Goal: Task Accomplishment & Management: Manage account settings

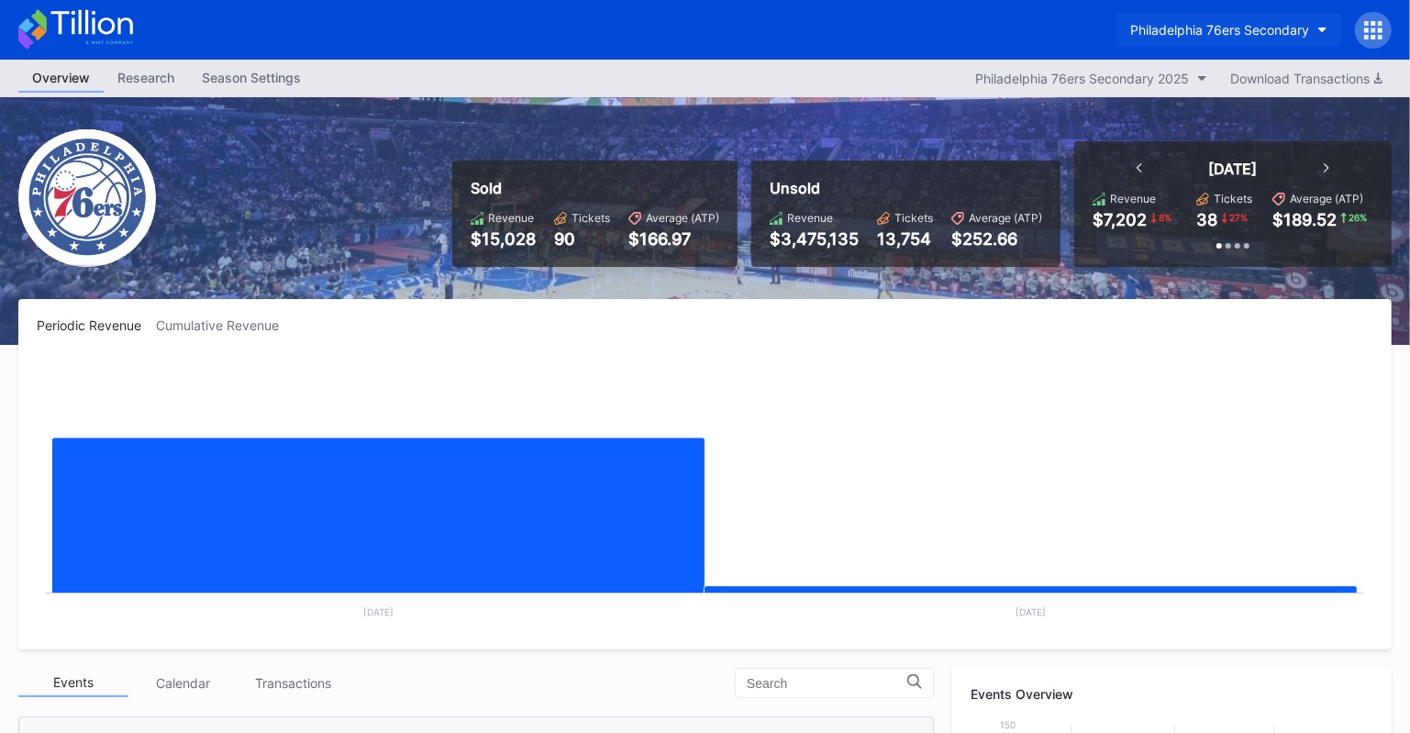
click at [1254, 41] on button "Philadelphia 76ers Secondary" at bounding box center [1228, 30] width 225 height 34
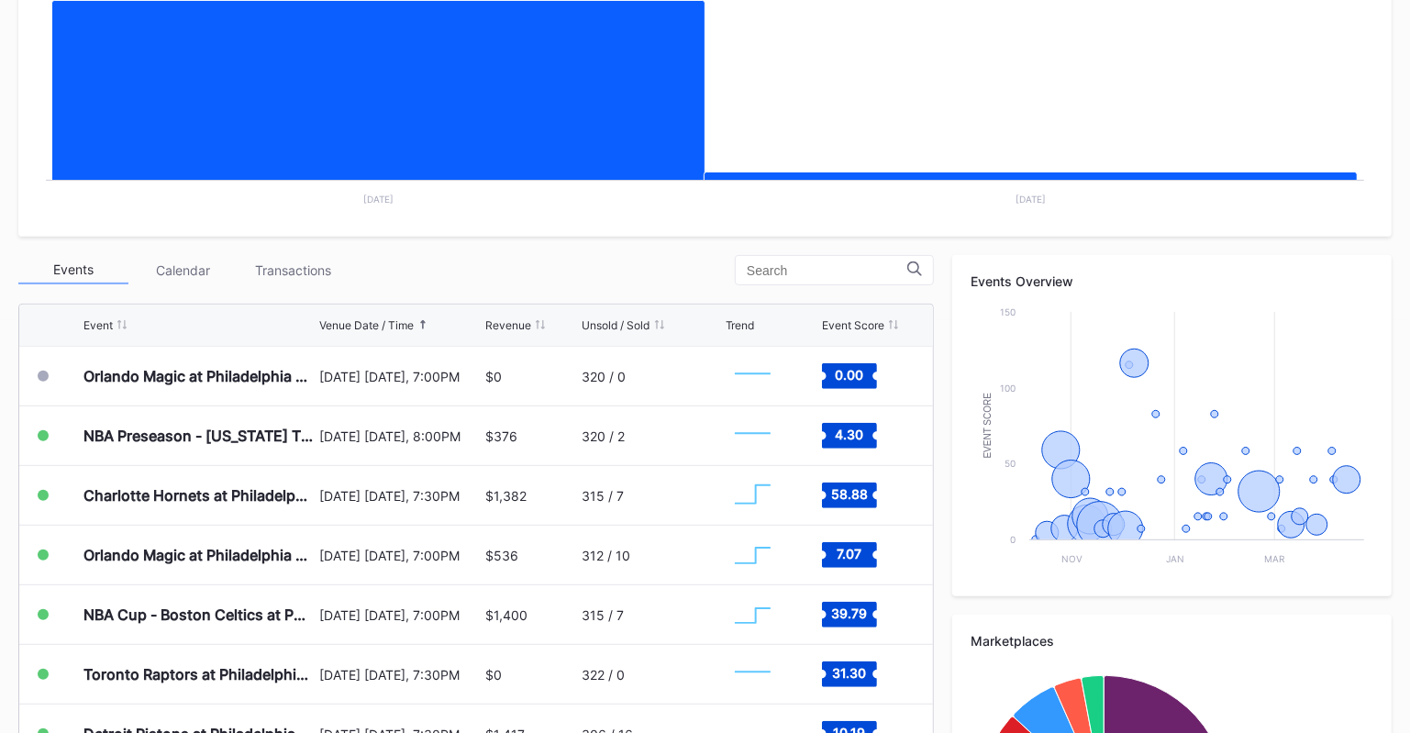
scroll to position [627, 0]
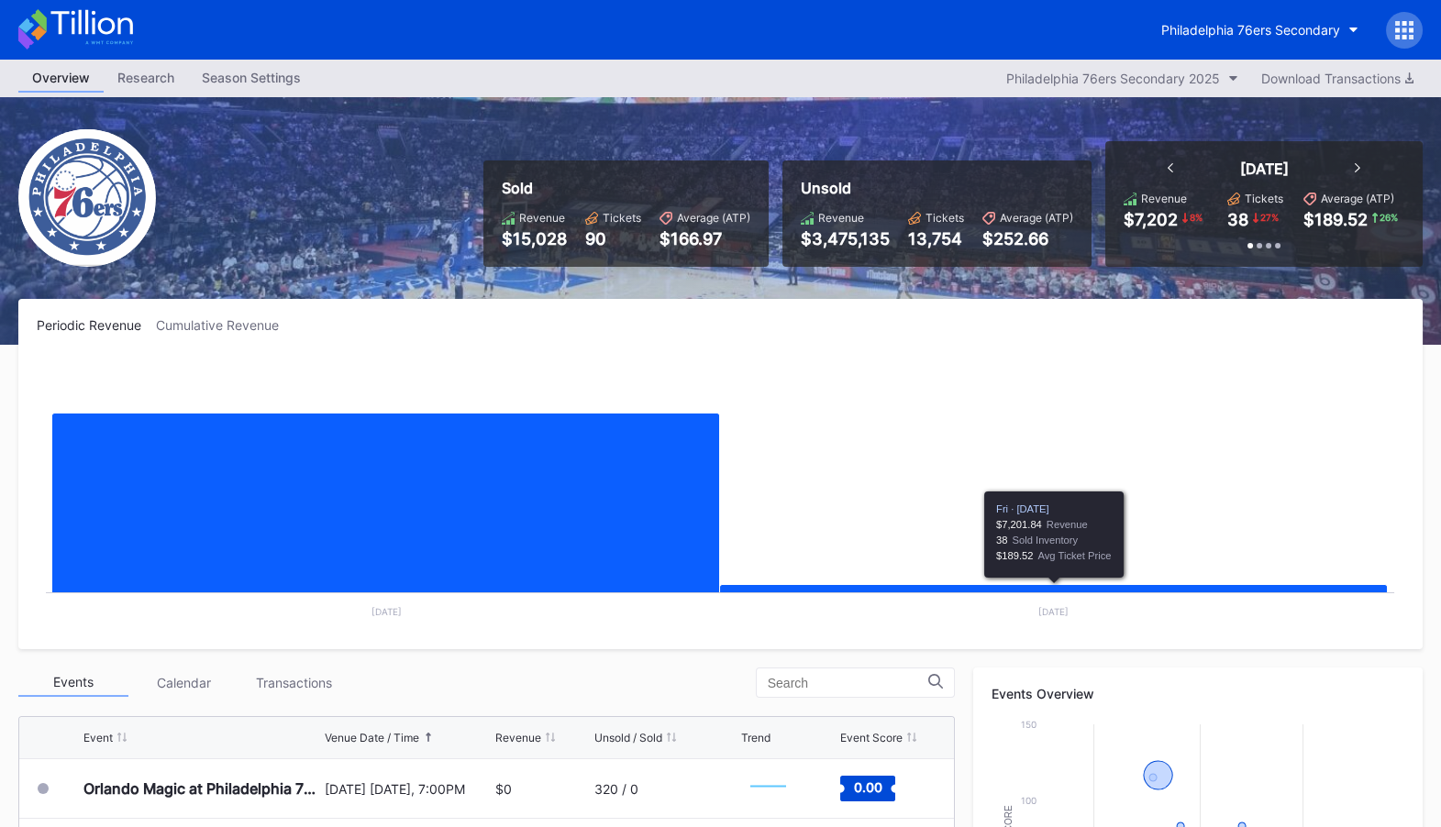
click at [1404, 37] on icon at bounding box center [1404, 37] width 5 height 5
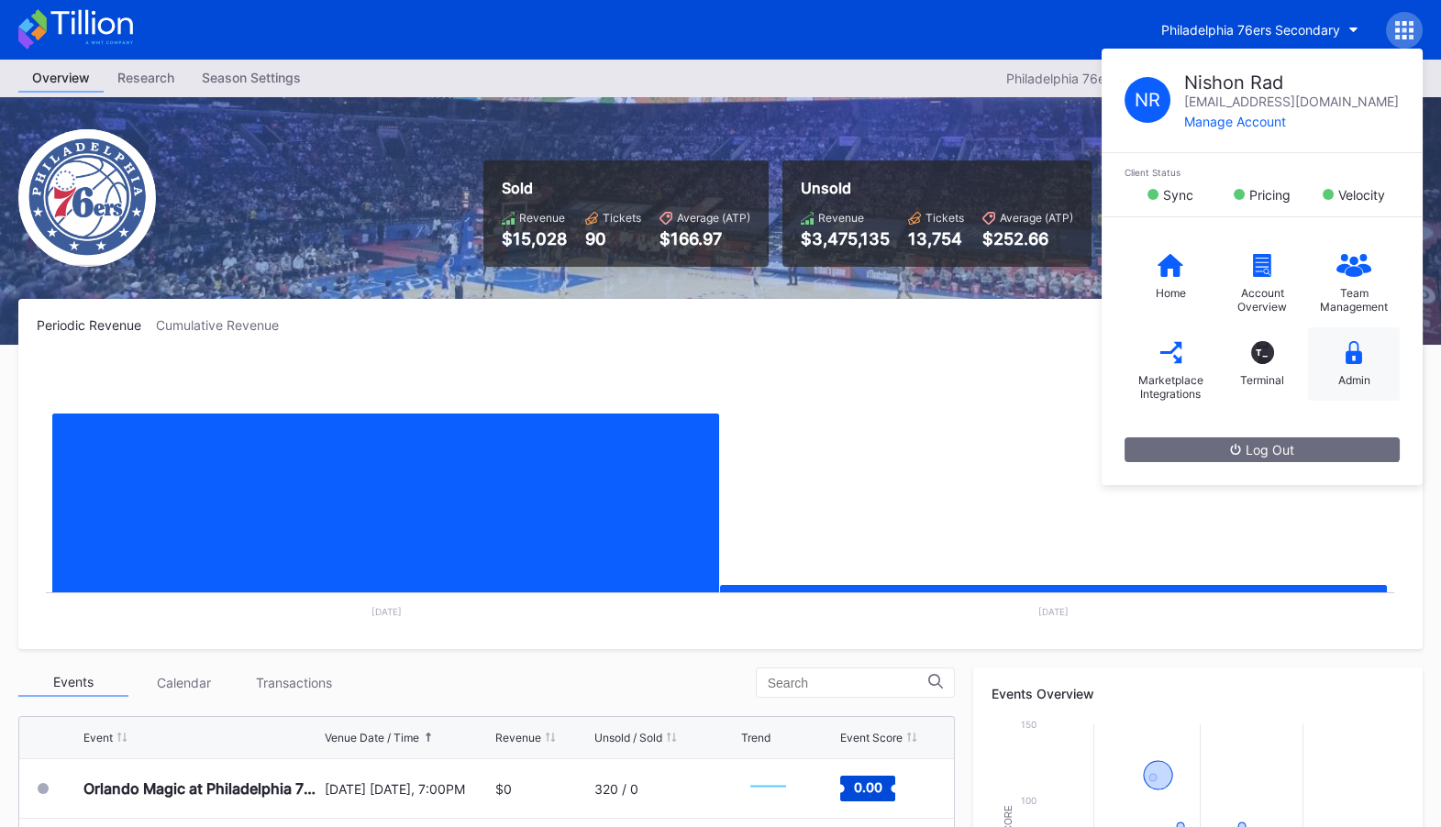
click at [1373, 366] on div "Admin" at bounding box center [1354, 363] width 92 height 73
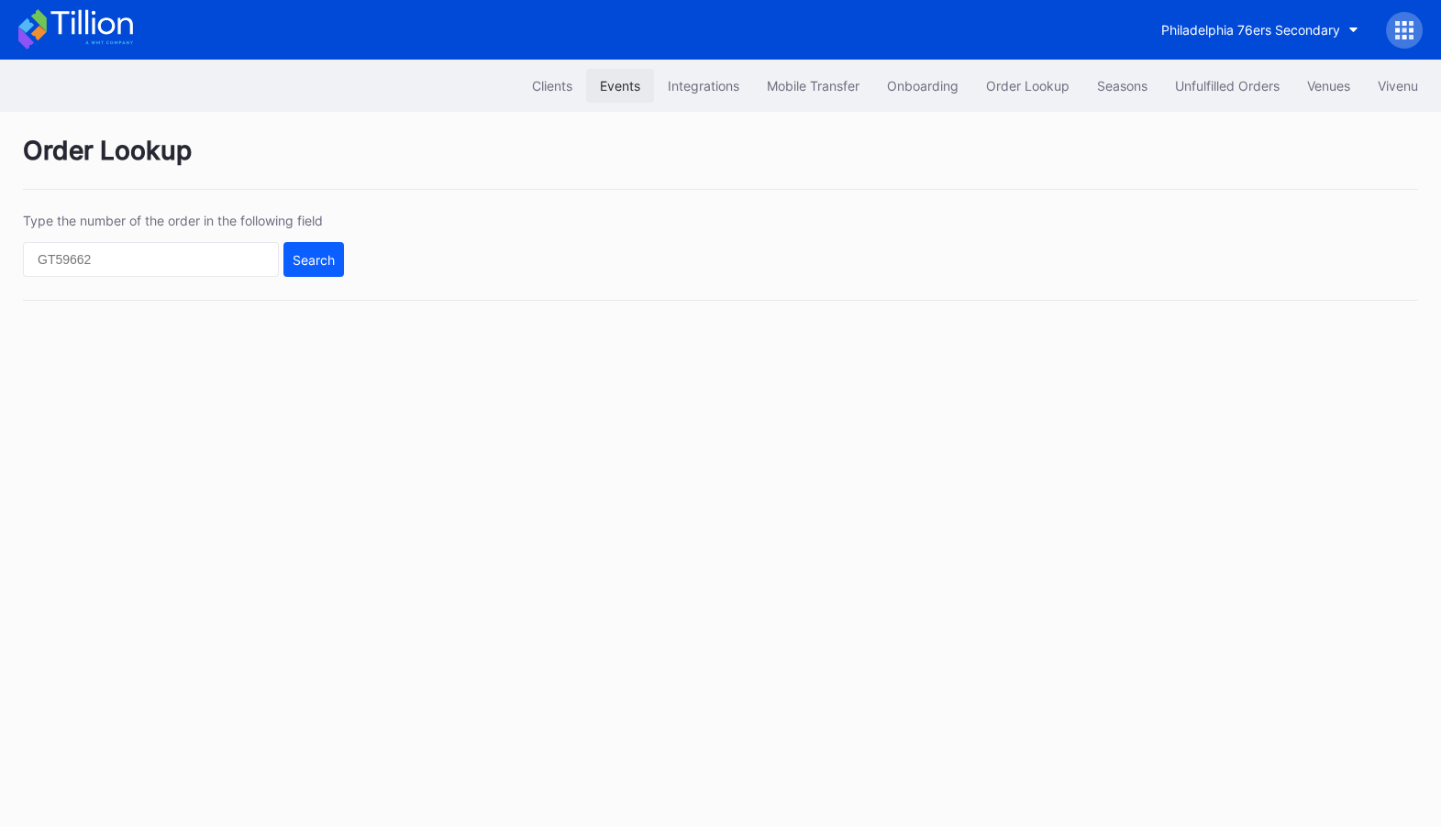
click at [620, 84] on div "Events" at bounding box center [620, 86] width 40 height 16
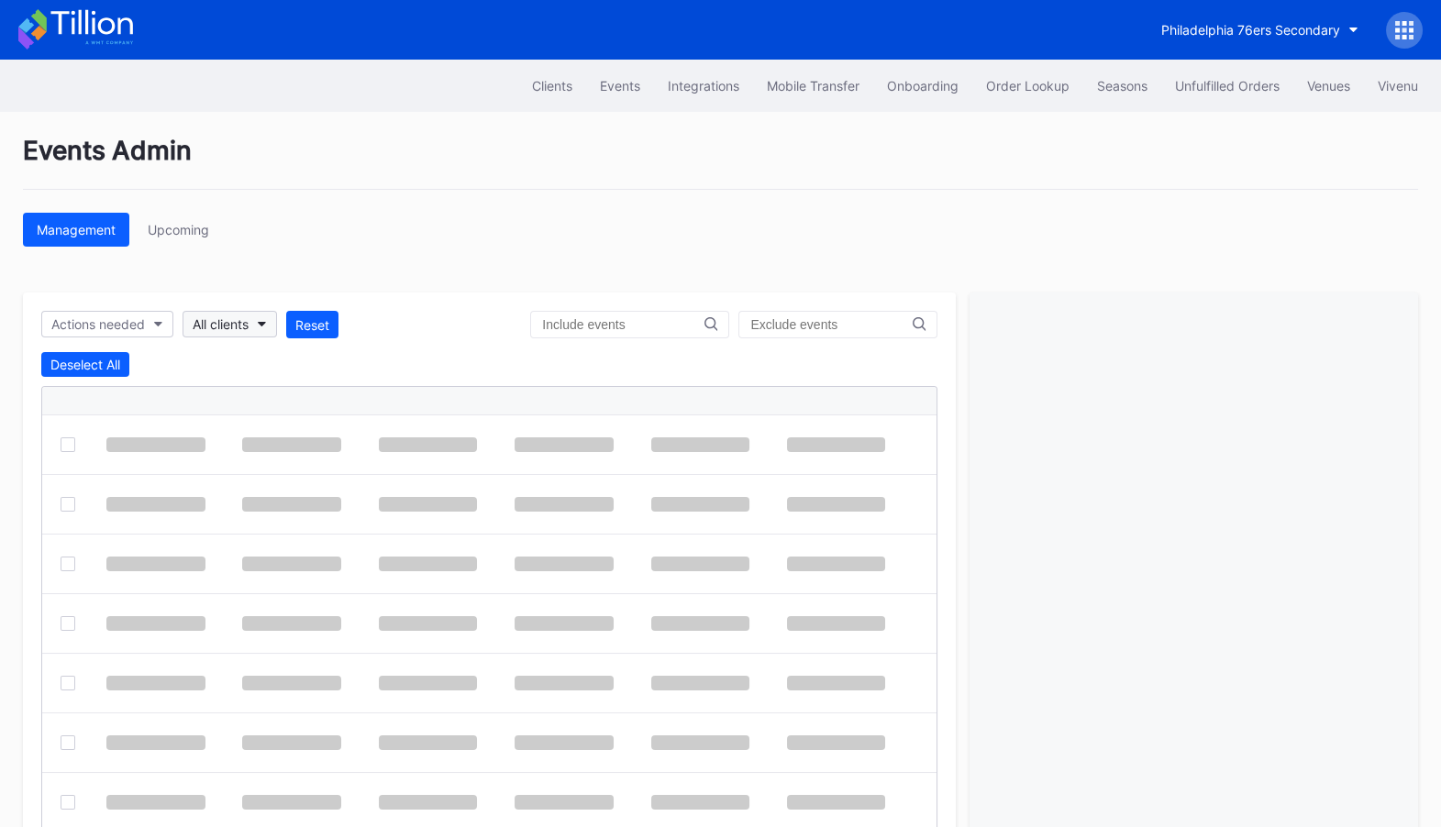
click at [239, 322] on div "All clients" at bounding box center [221, 324] width 56 height 16
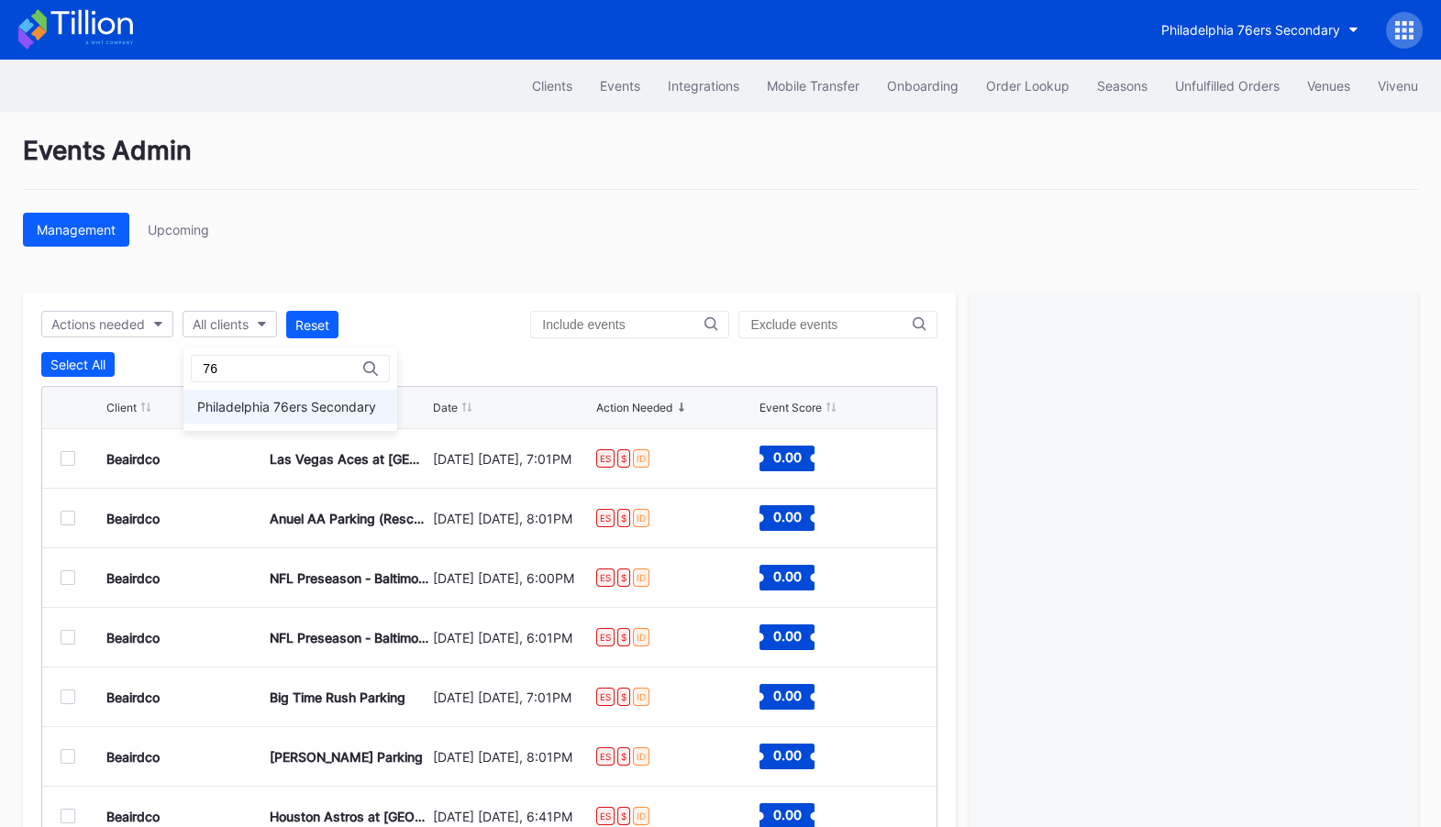
type input "76"
click at [309, 397] on div "Philadelphia 76ers Secondary" at bounding box center [290, 407] width 214 height 34
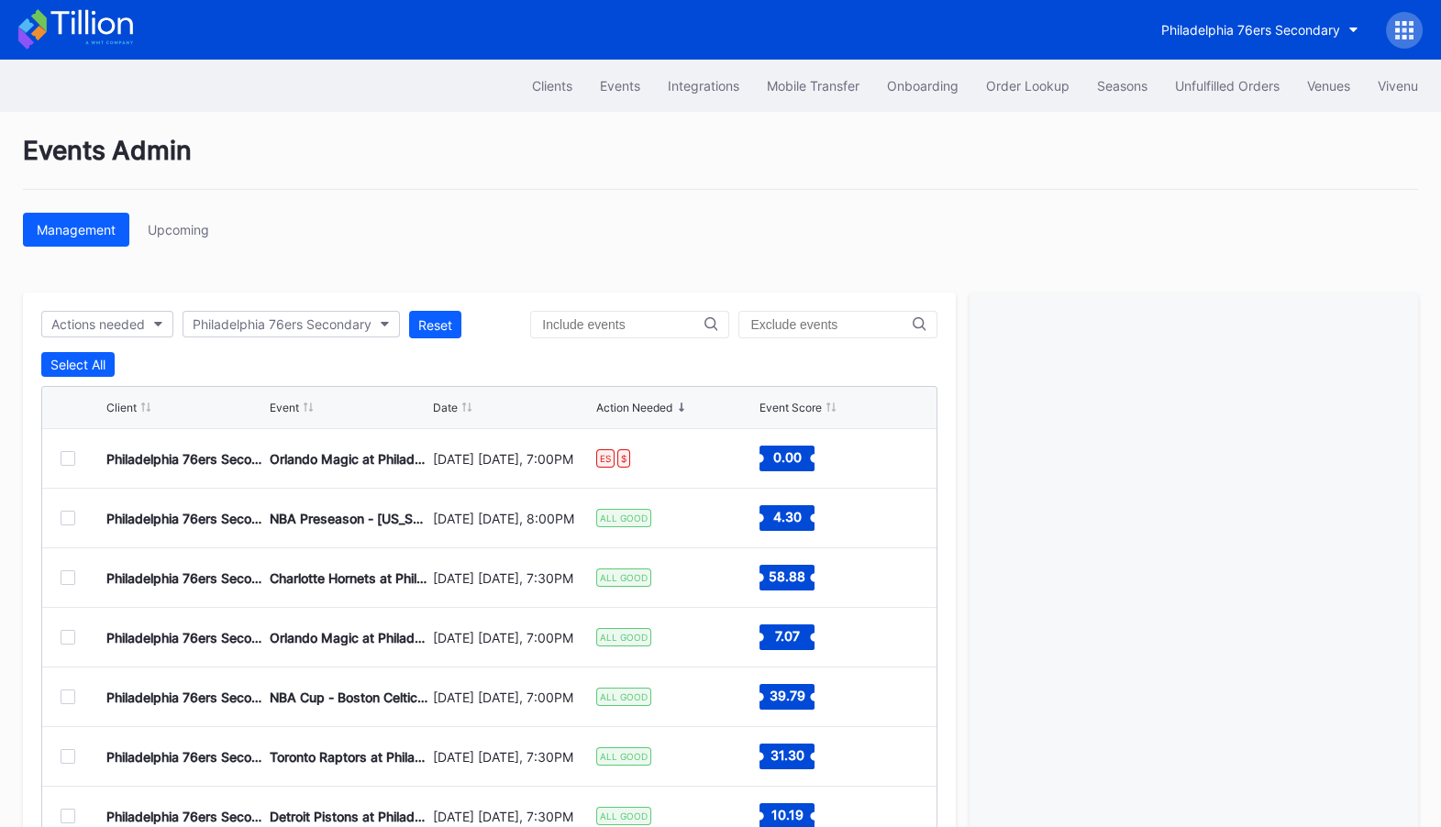
click at [67, 456] on div at bounding box center [68, 458] width 15 height 15
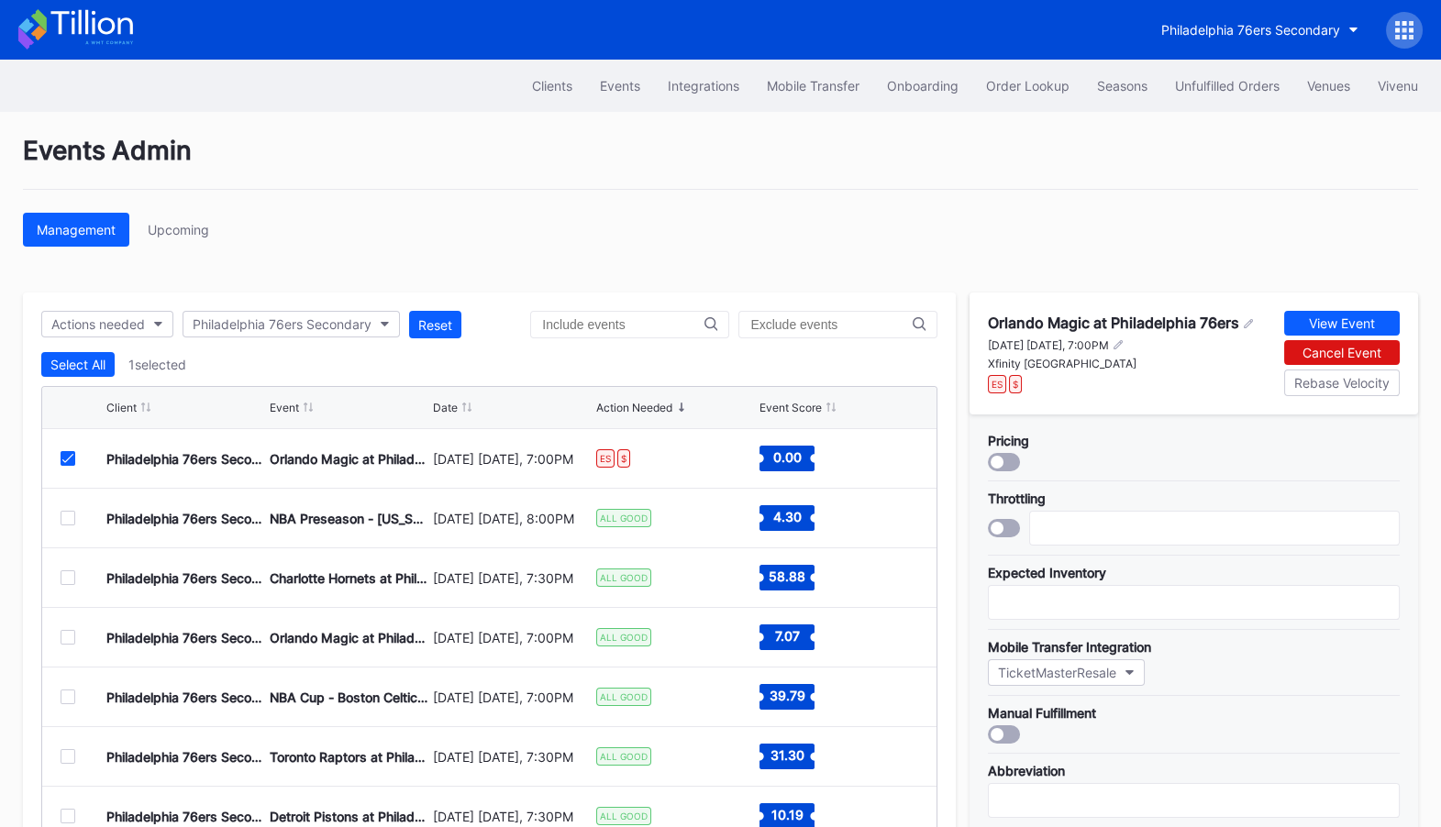
click at [1005, 465] on div at bounding box center [1004, 462] width 32 height 18
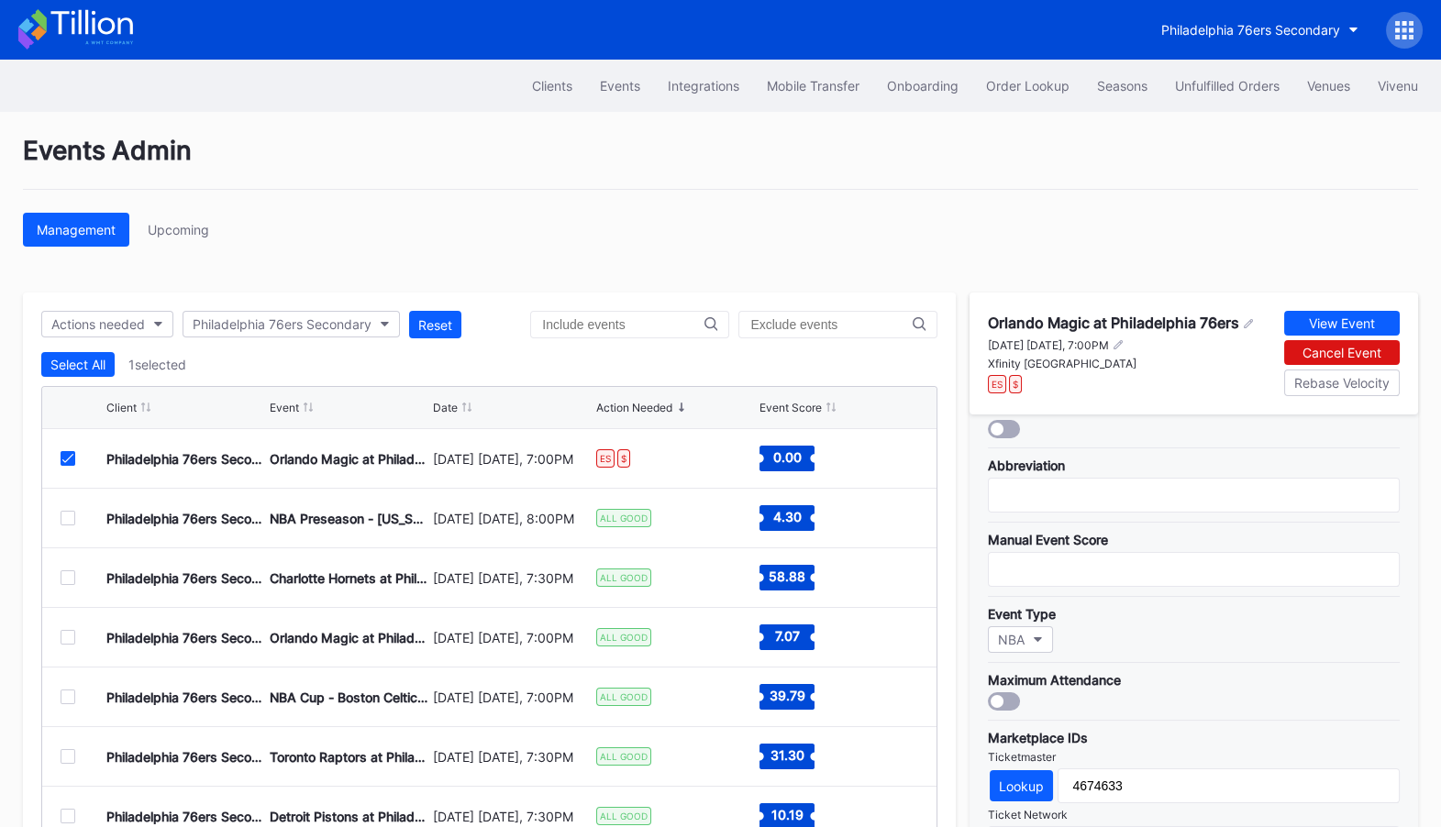
scroll to position [221, 0]
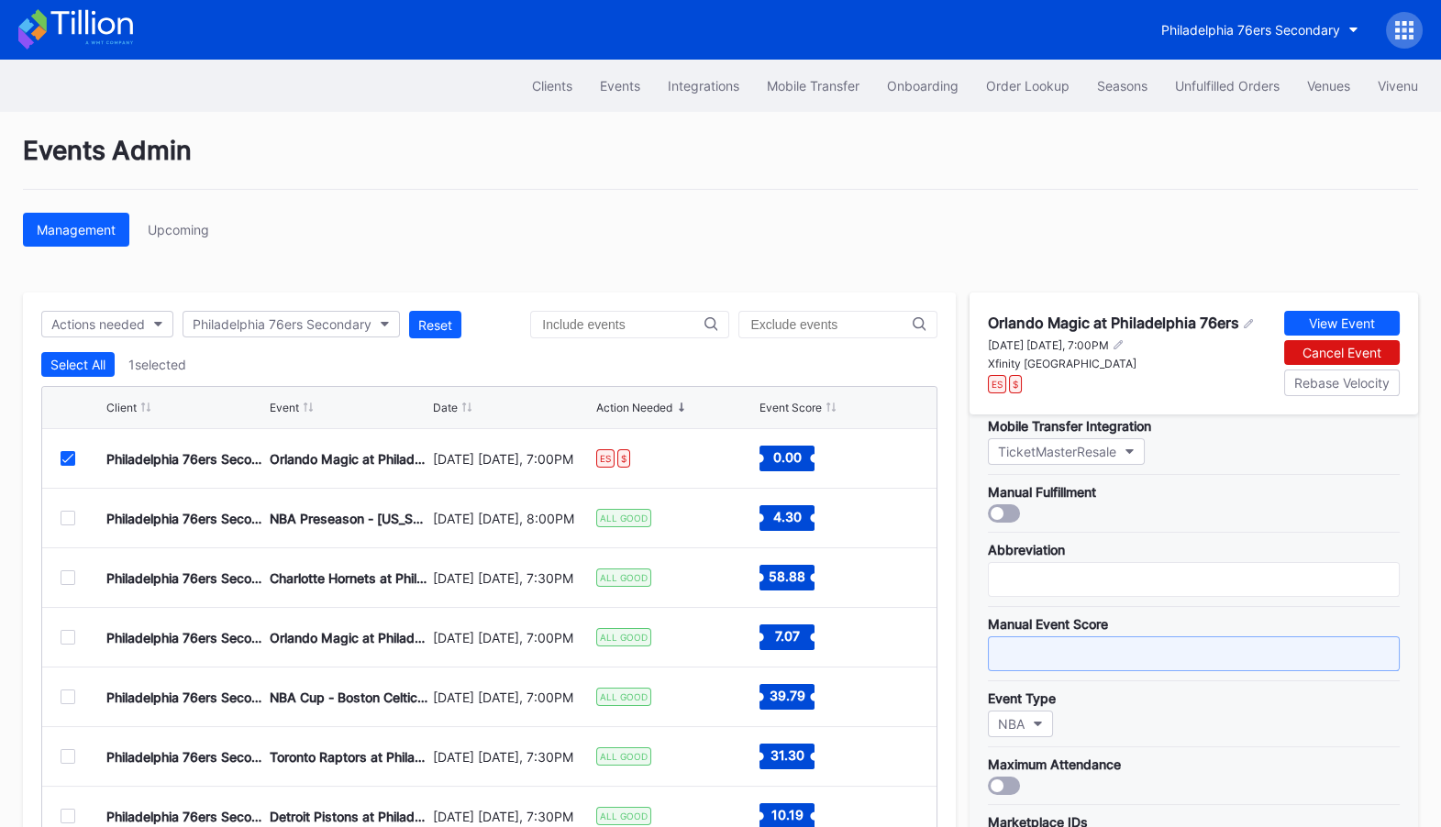
click at [1068, 647] on input "text" at bounding box center [1194, 654] width 412 height 35
type input "1"
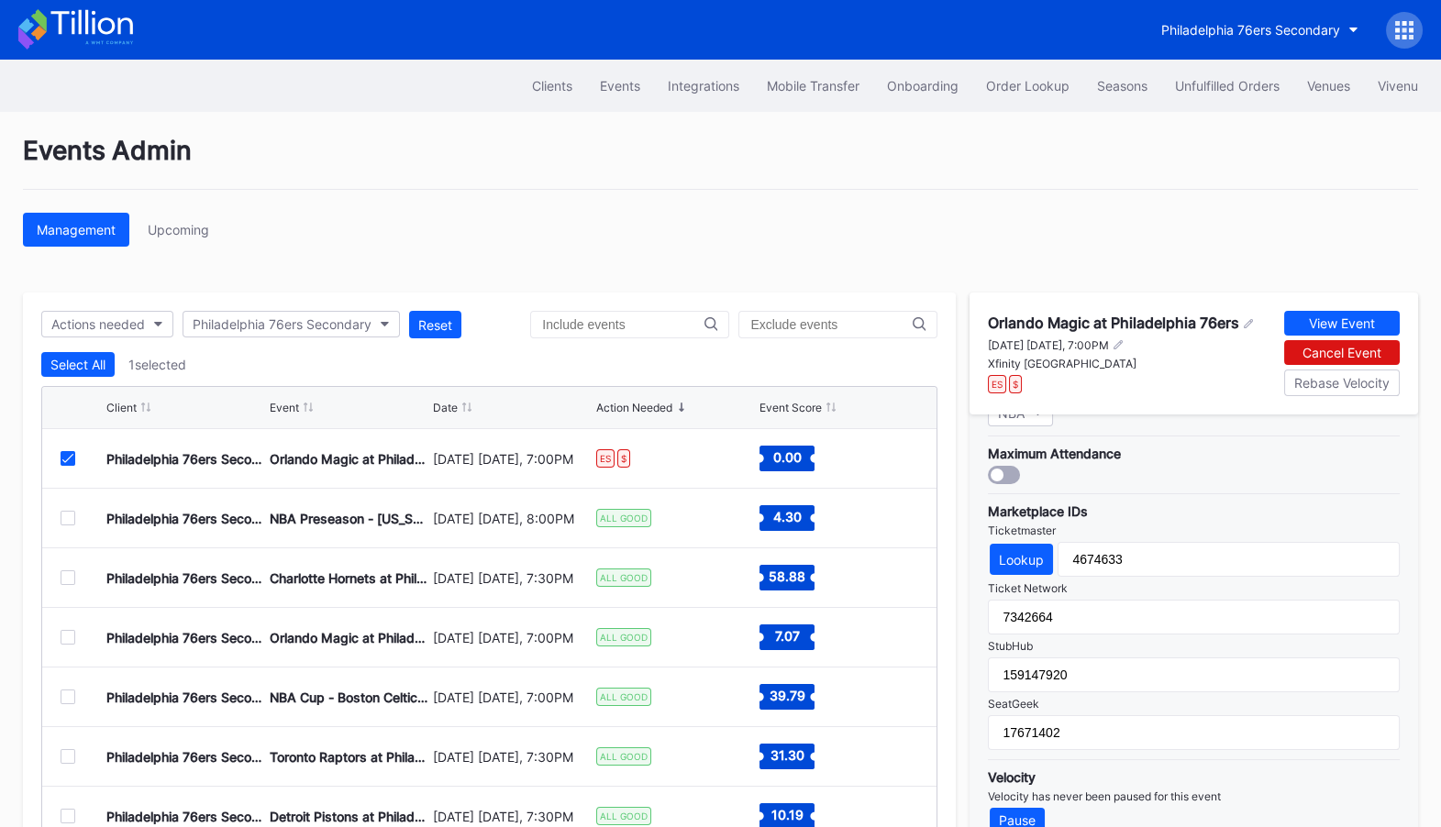
scroll to position [105, 0]
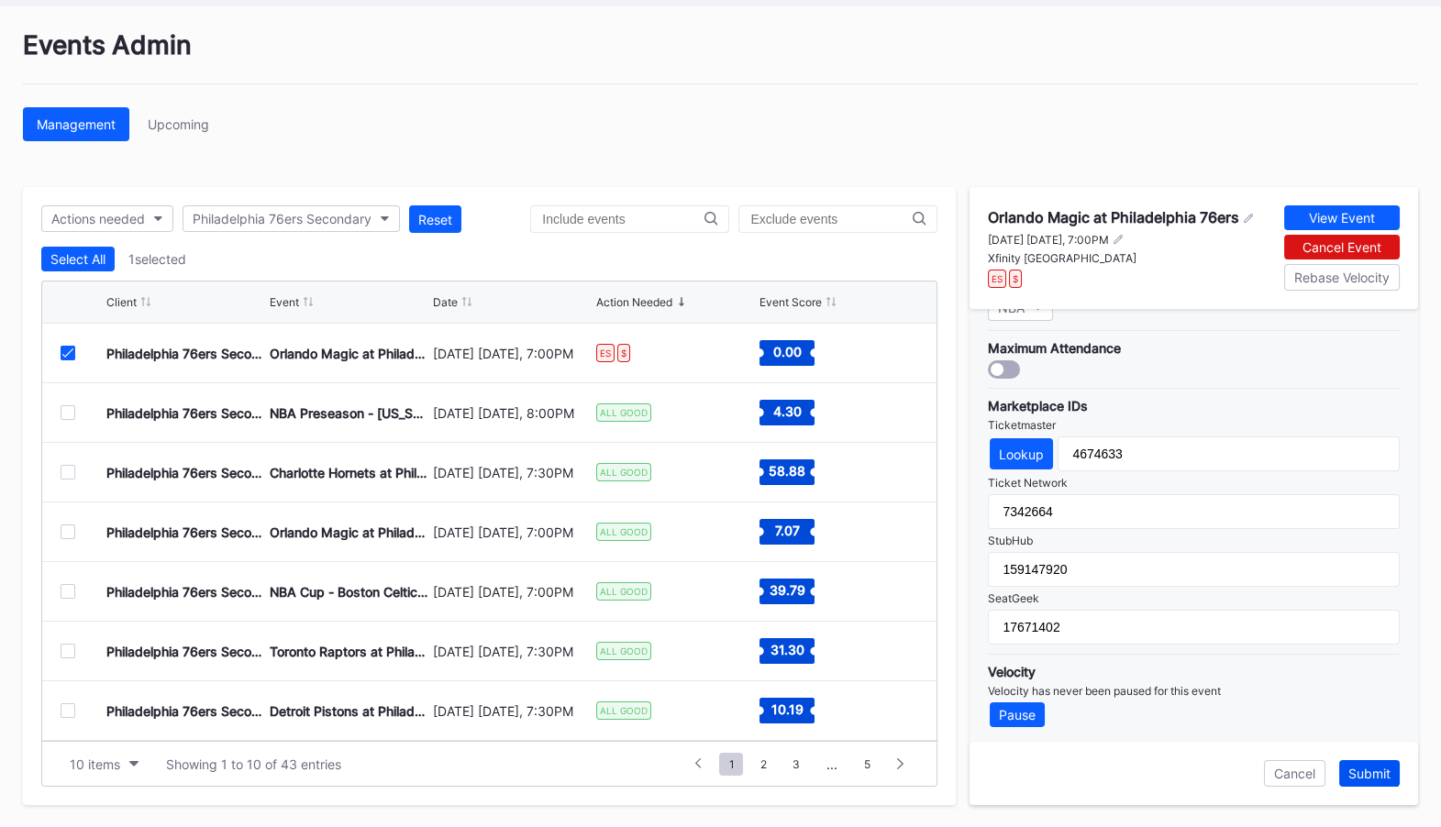
type input "7"
click at [1360, 732] on div "Submit" at bounding box center [1369, 774] width 42 height 16
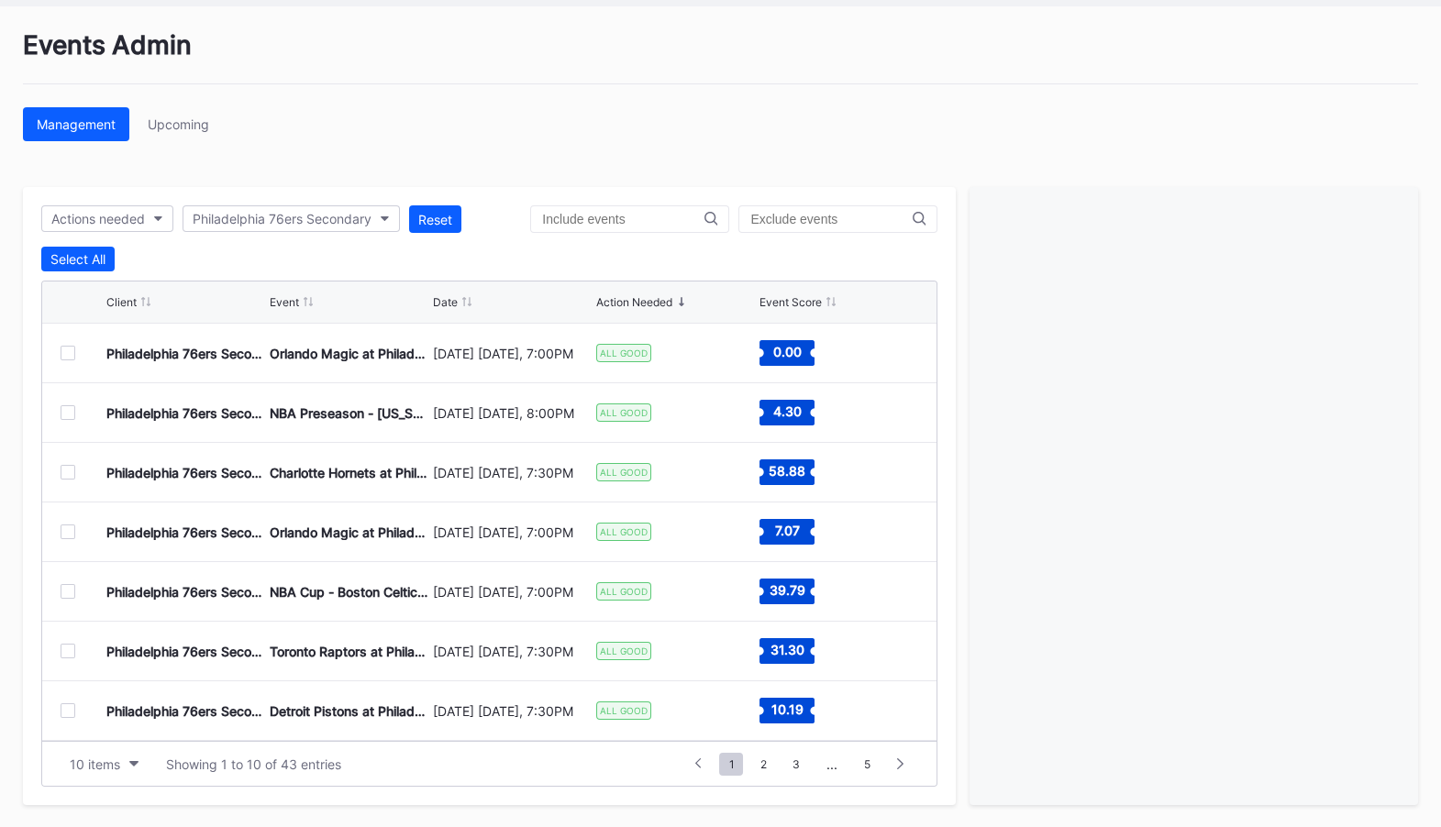
scroll to position [0, 0]
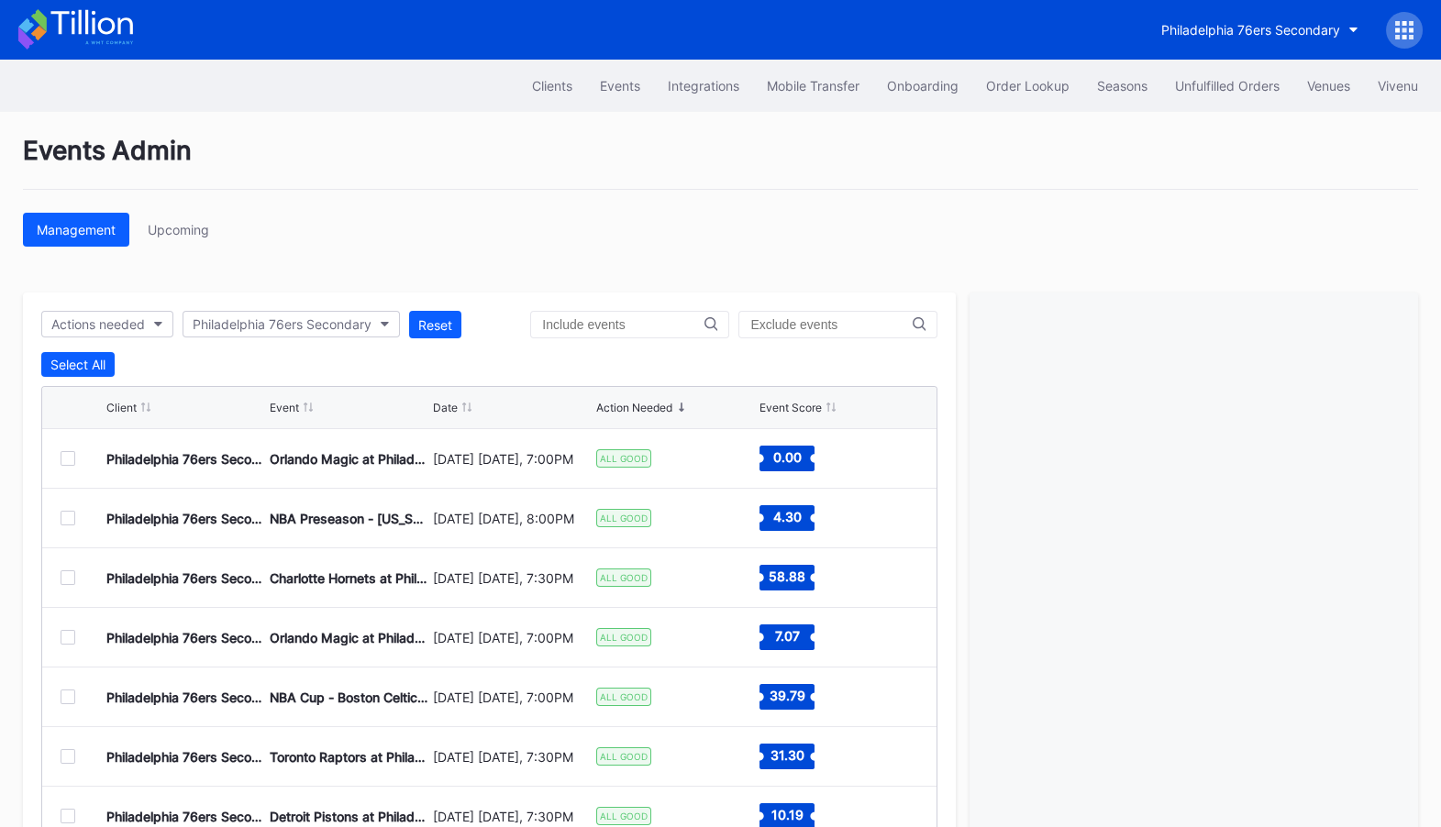
click at [95, 21] on icon at bounding box center [75, 29] width 115 height 40
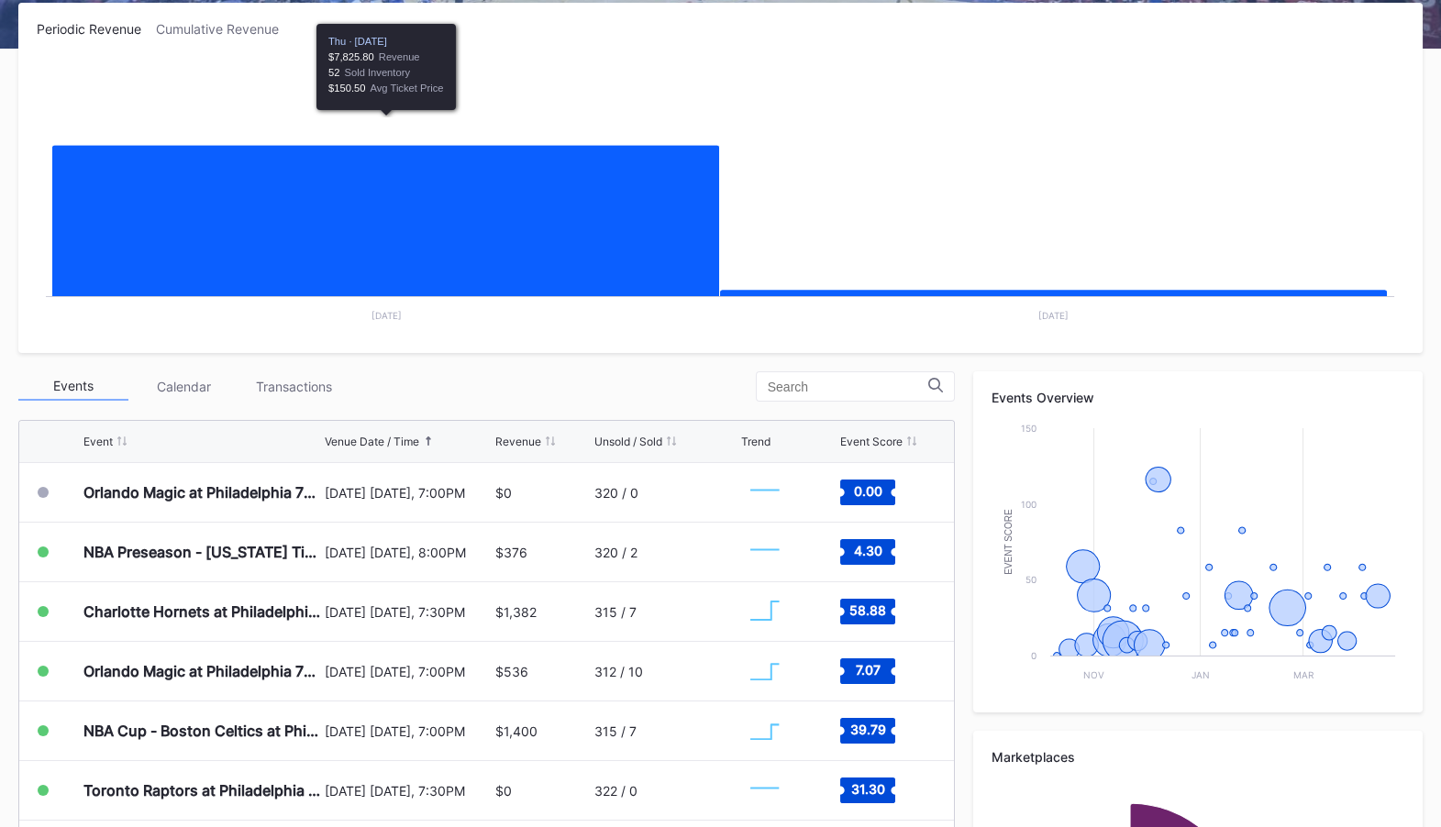
scroll to position [314, 0]
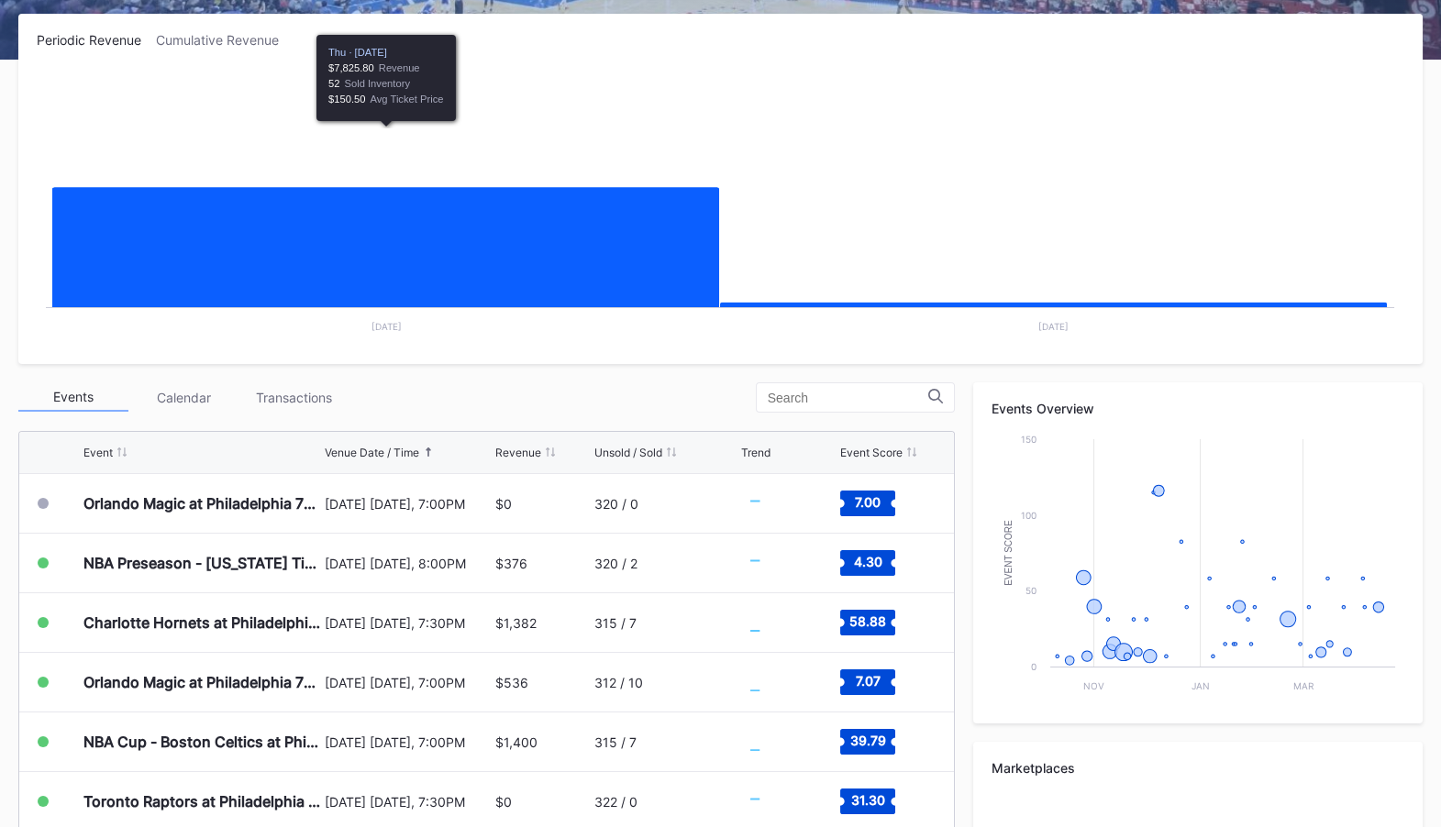
scroll to position [292, 0]
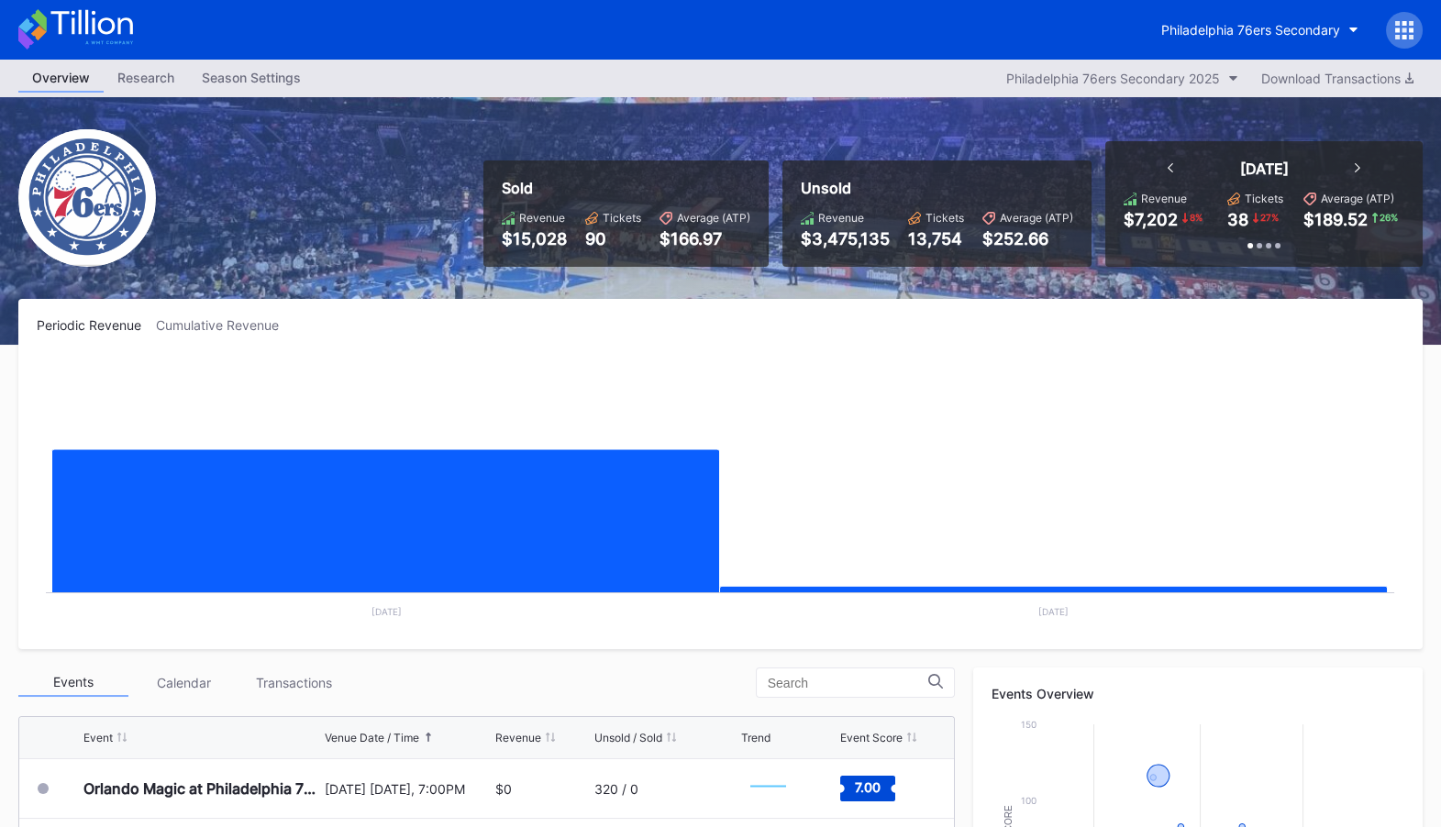
click at [1389, 24] on div at bounding box center [1404, 30] width 37 height 37
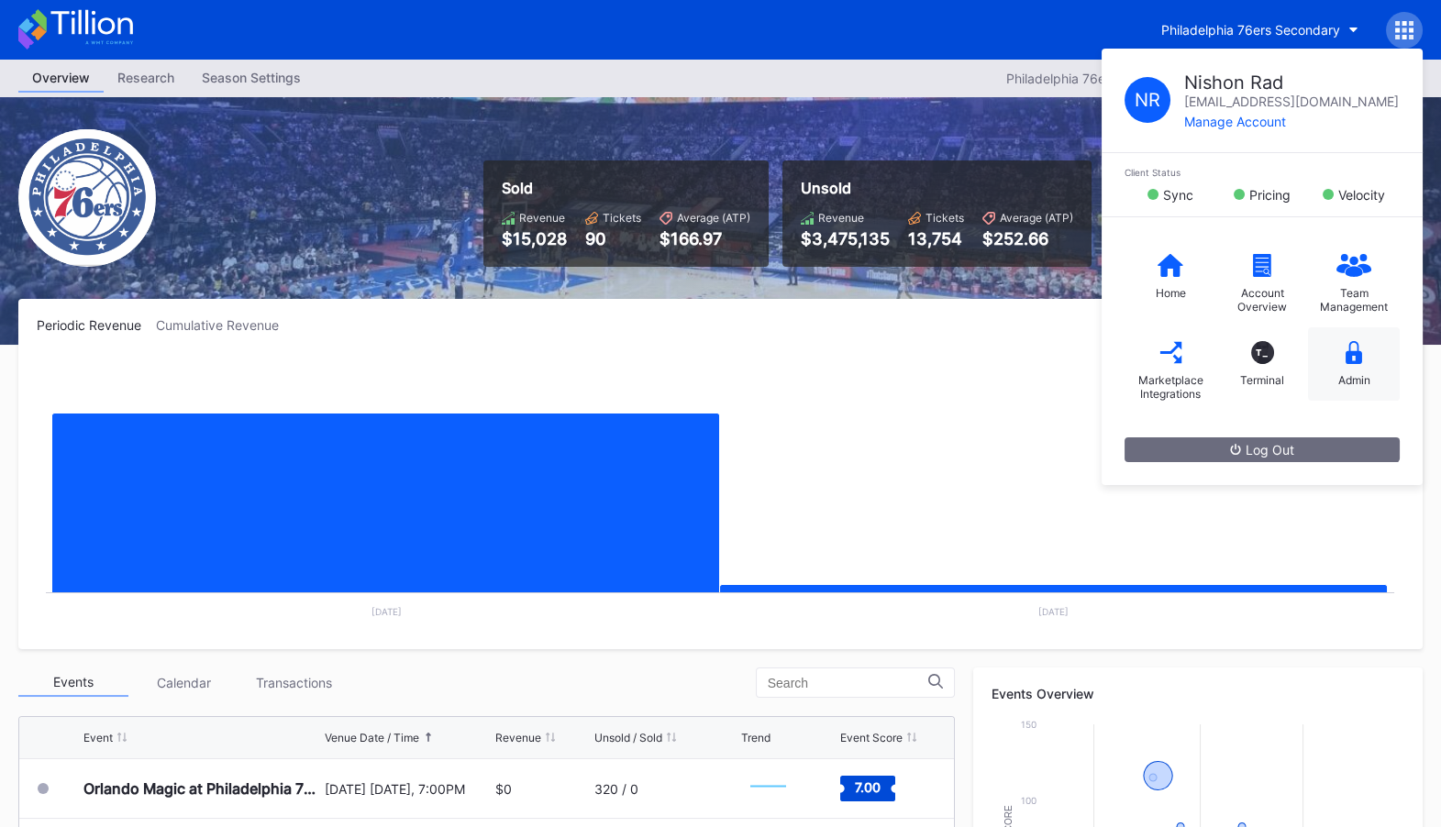
click at [1376, 348] on div "Admin" at bounding box center [1354, 363] width 92 height 73
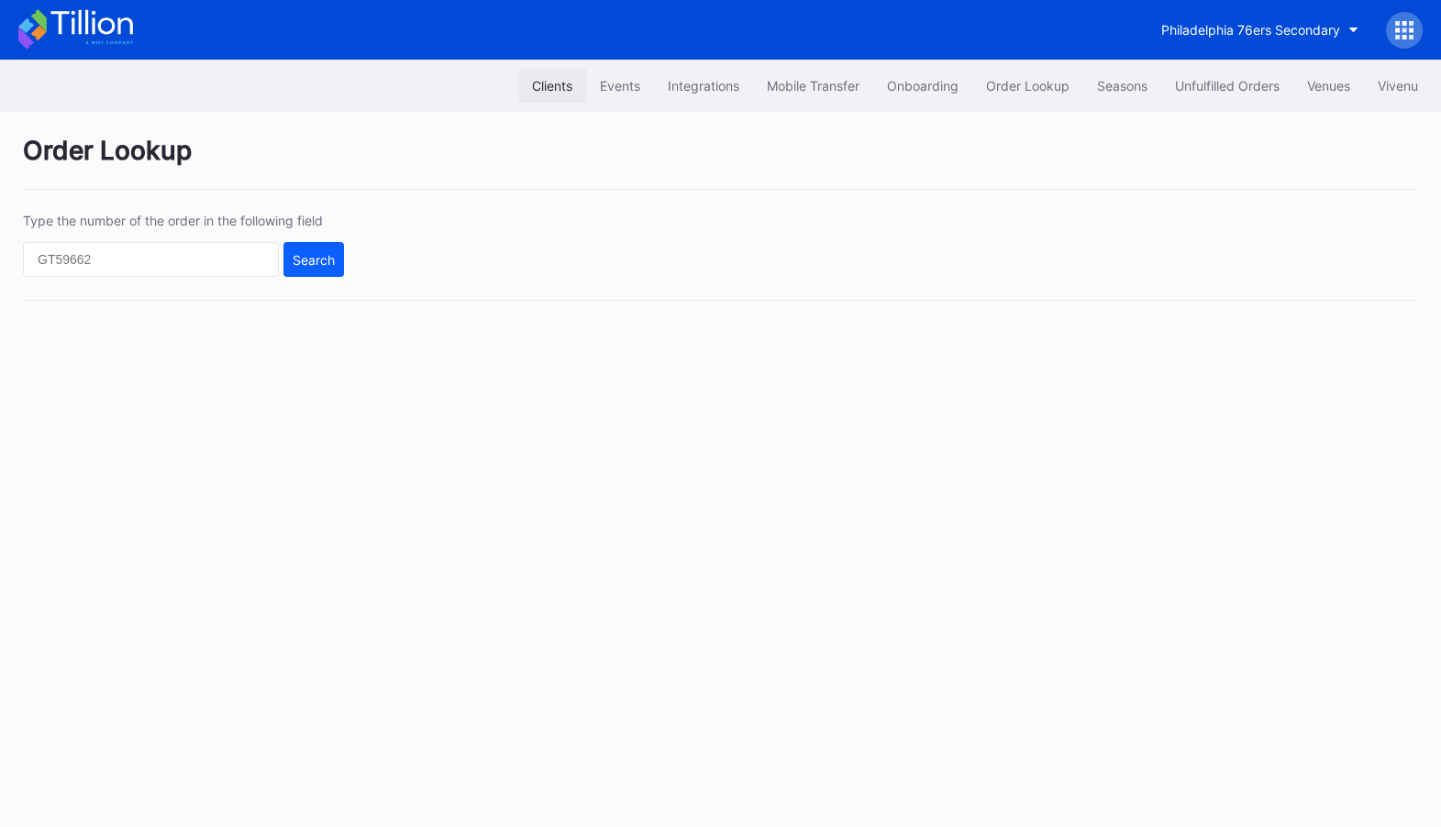
click at [548, 89] on div "Clients" at bounding box center [552, 86] width 40 height 16
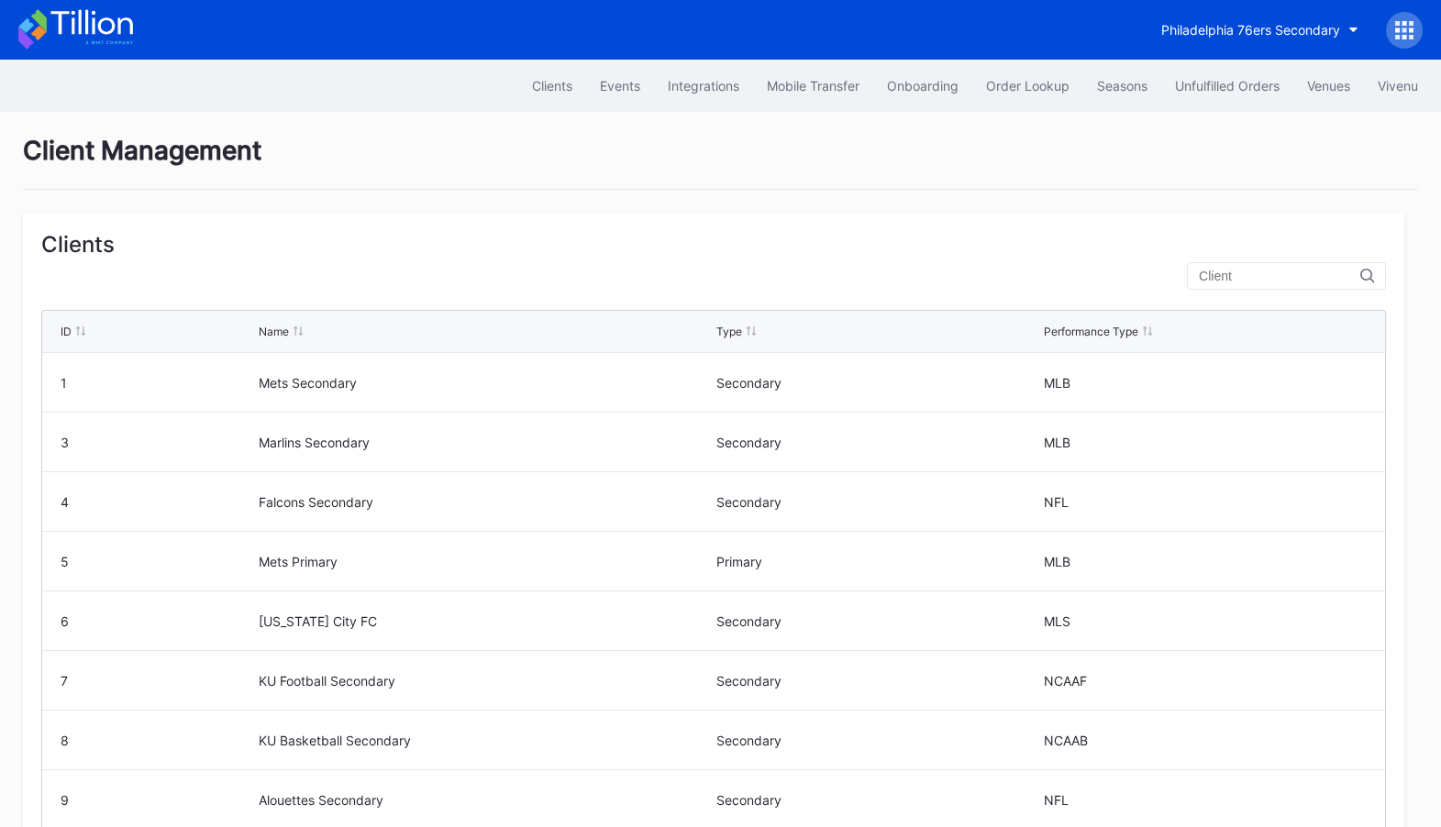
click at [1307, 282] on input "text" at bounding box center [1279, 276] width 161 height 15
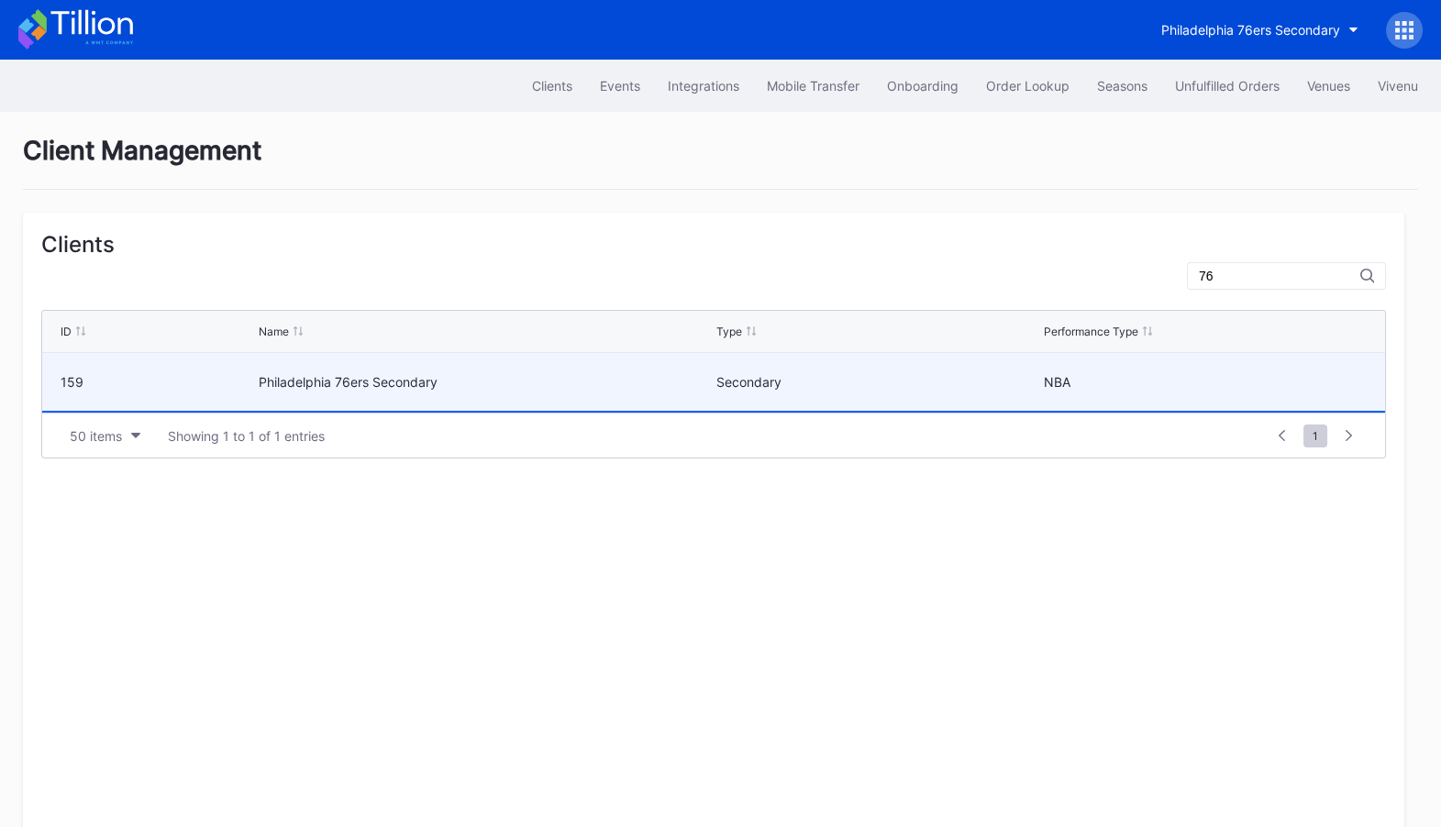
type input "76"
click at [933, 364] on div "Secondary" at bounding box center [877, 382] width 323 height 58
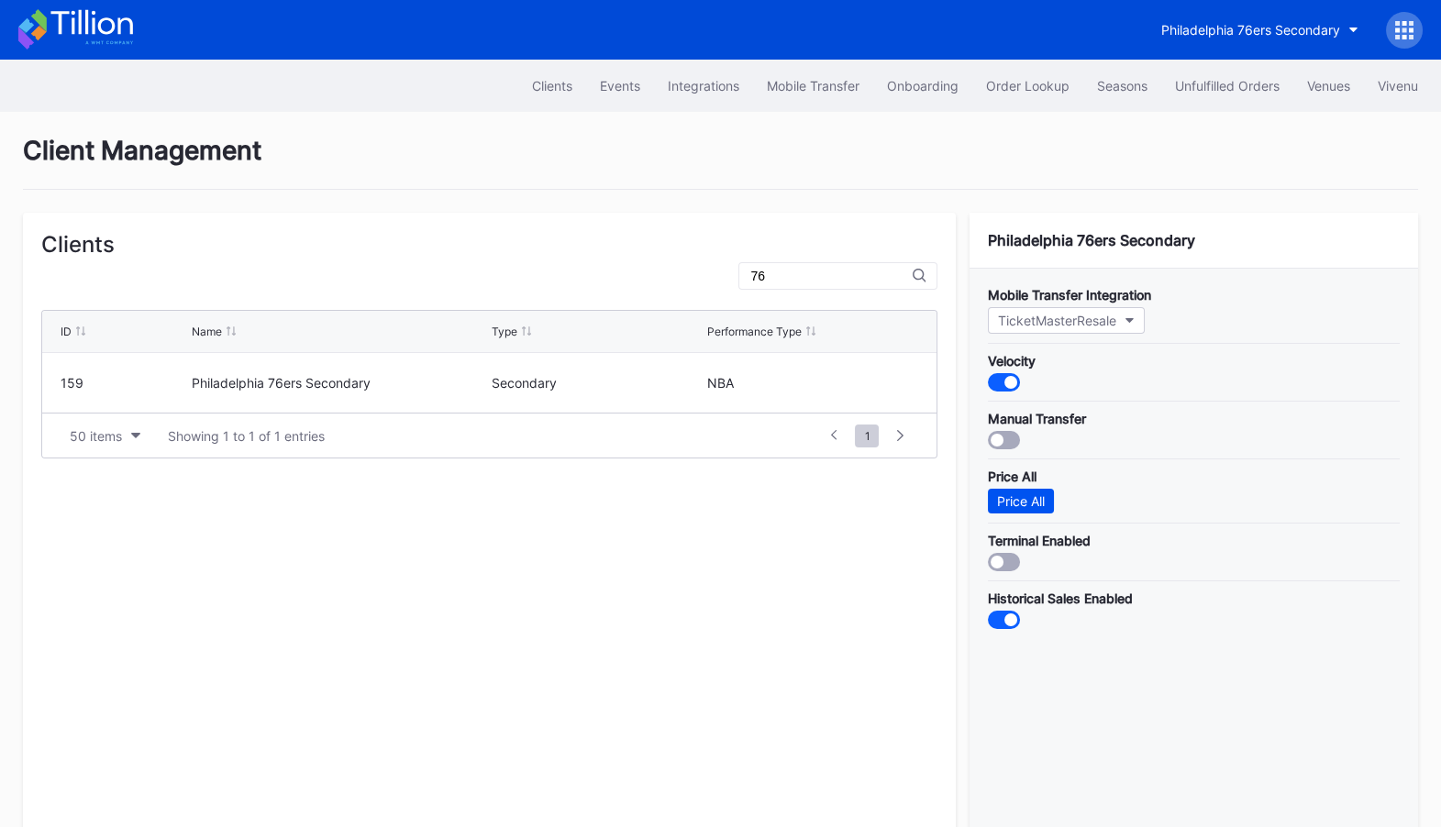
click at [1043, 490] on button "Price All" at bounding box center [1021, 501] width 66 height 25
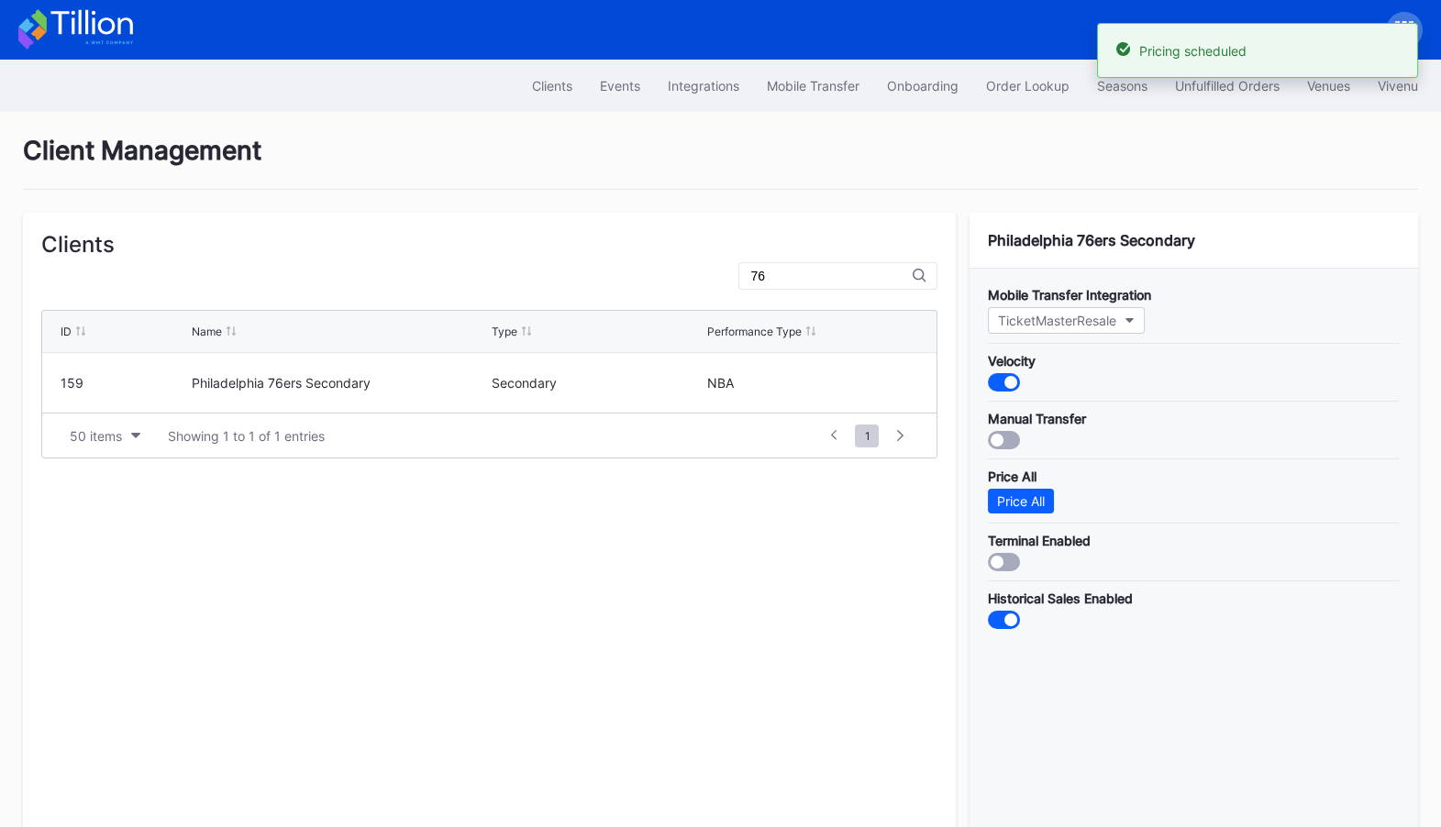
click at [101, 10] on icon at bounding box center [75, 29] width 115 height 40
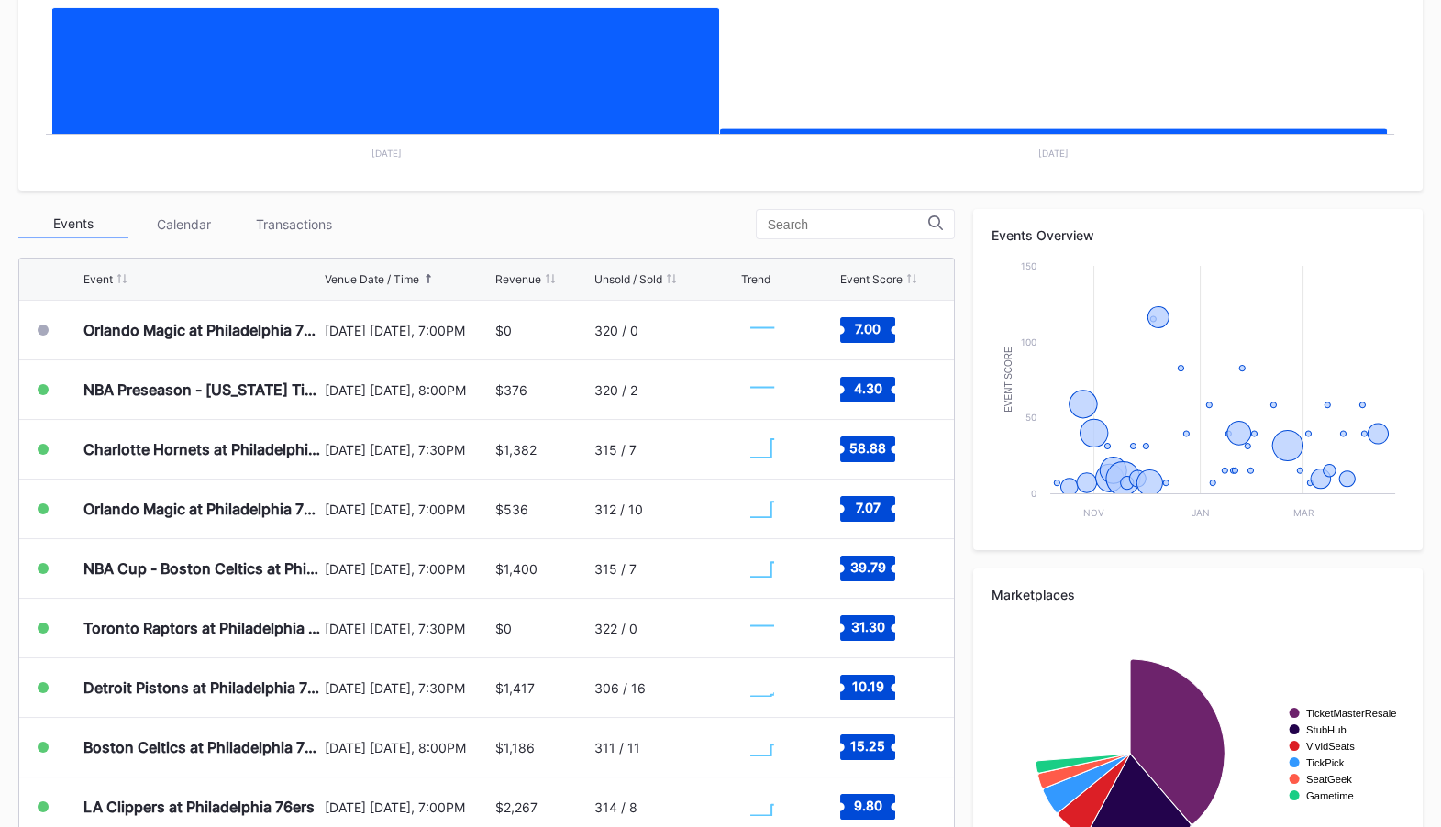
scroll to position [547, 0]
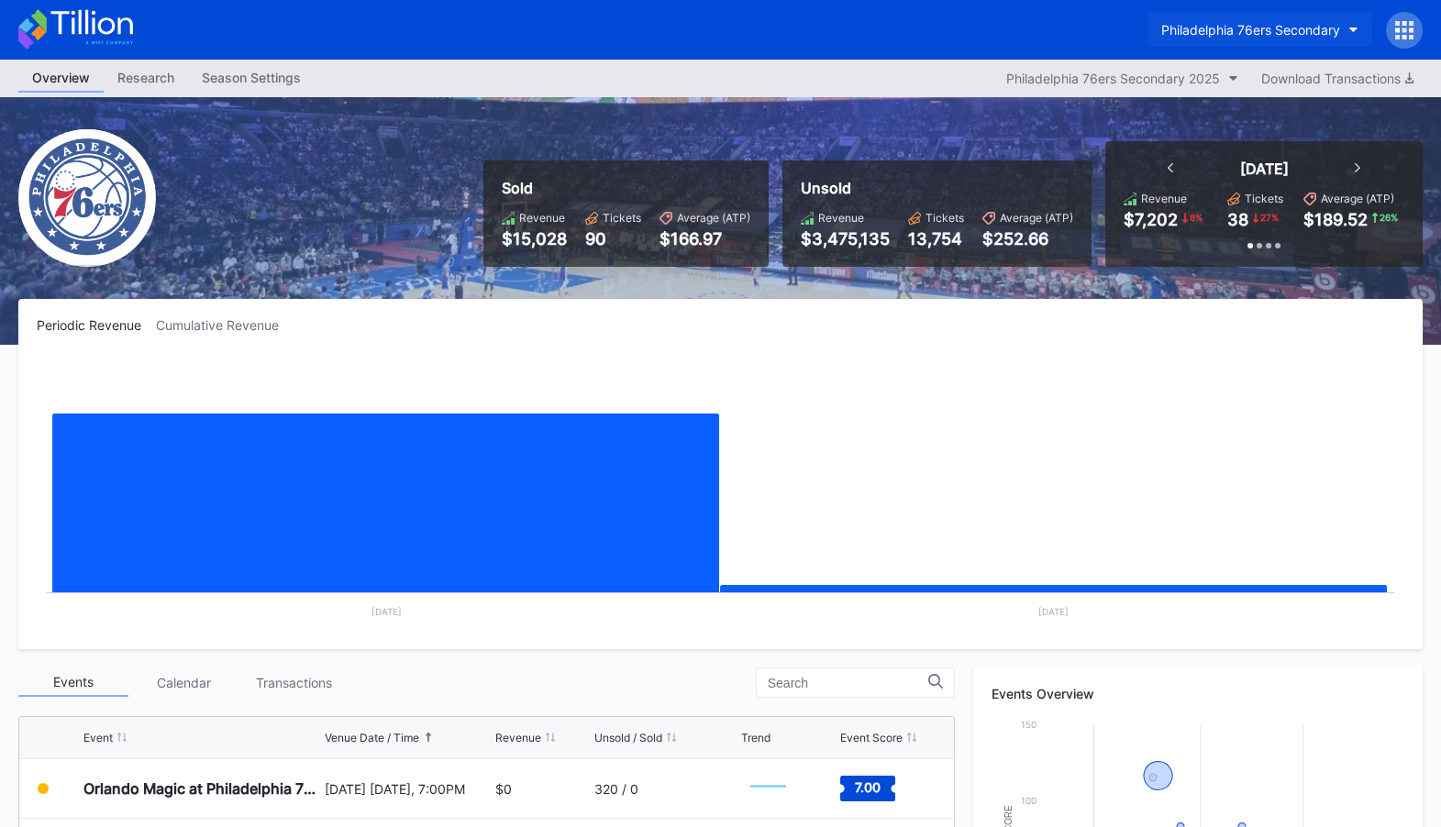
click at [1333, 26] on div "Philadelphia 76ers Secondary" at bounding box center [1250, 30] width 179 height 16
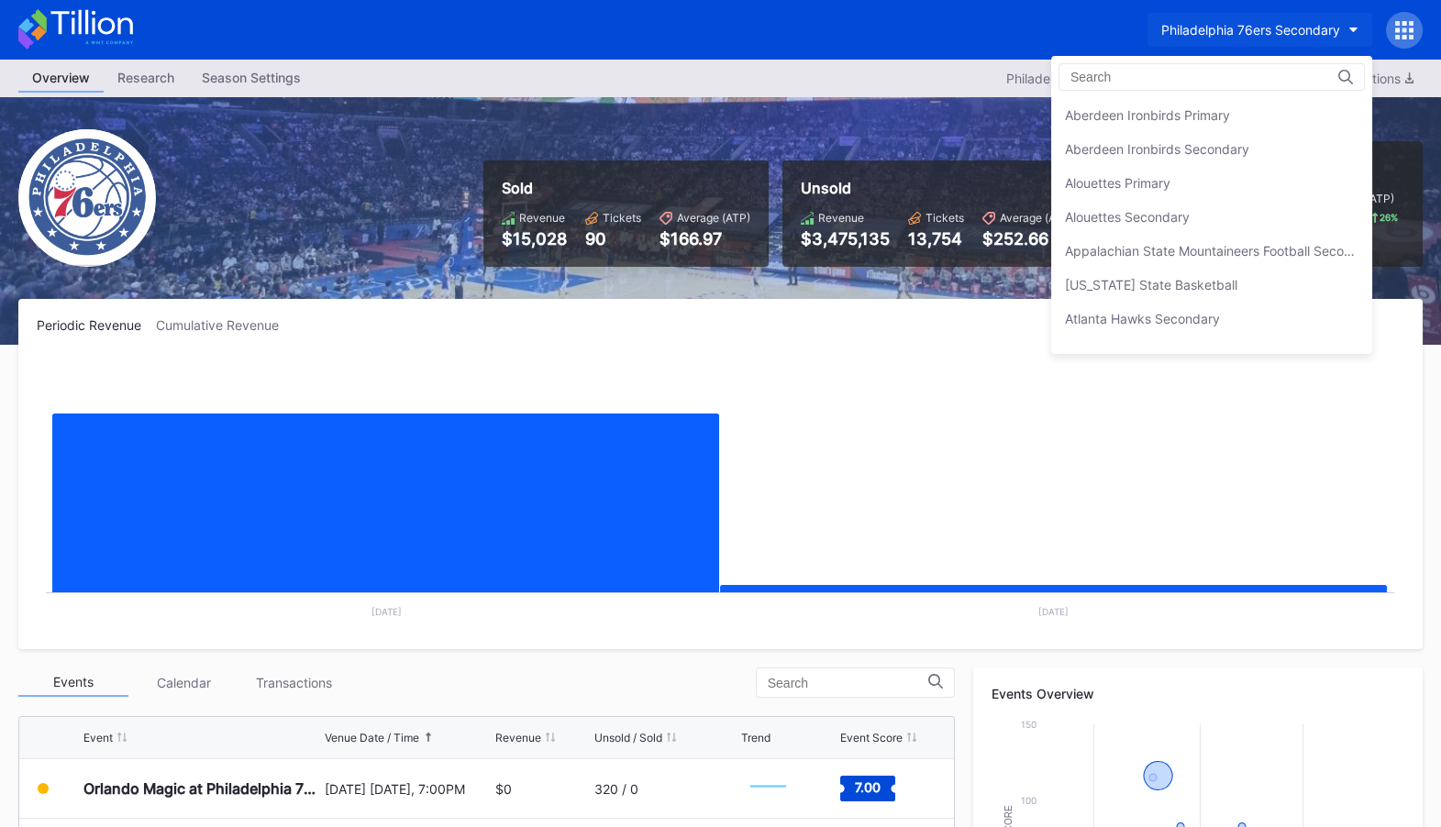
scroll to position [3985, 0]
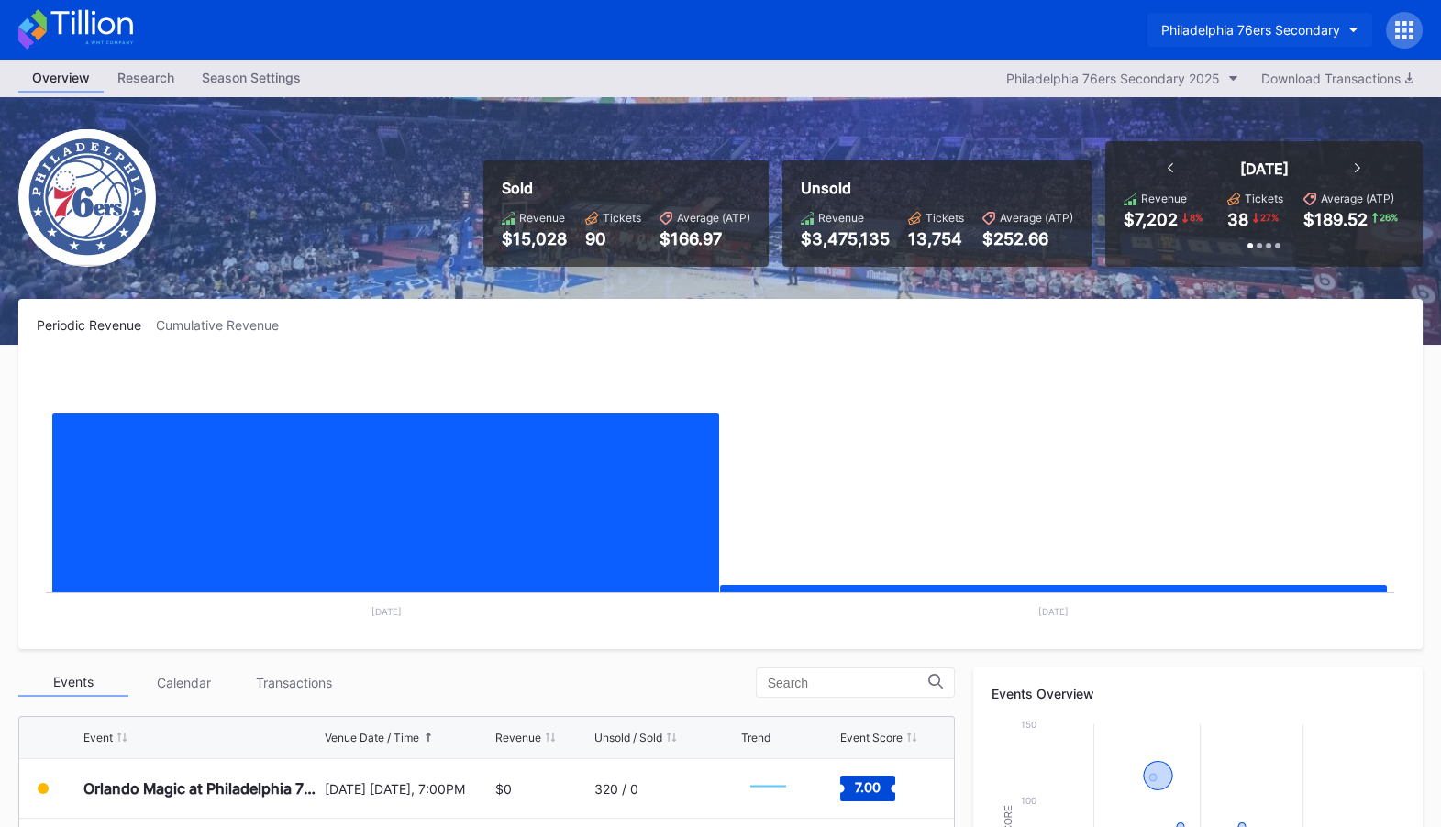
click at [1323, 28] on div "Philadelphia 76ers Secondary" at bounding box center [1250, 30] width 179 height 16
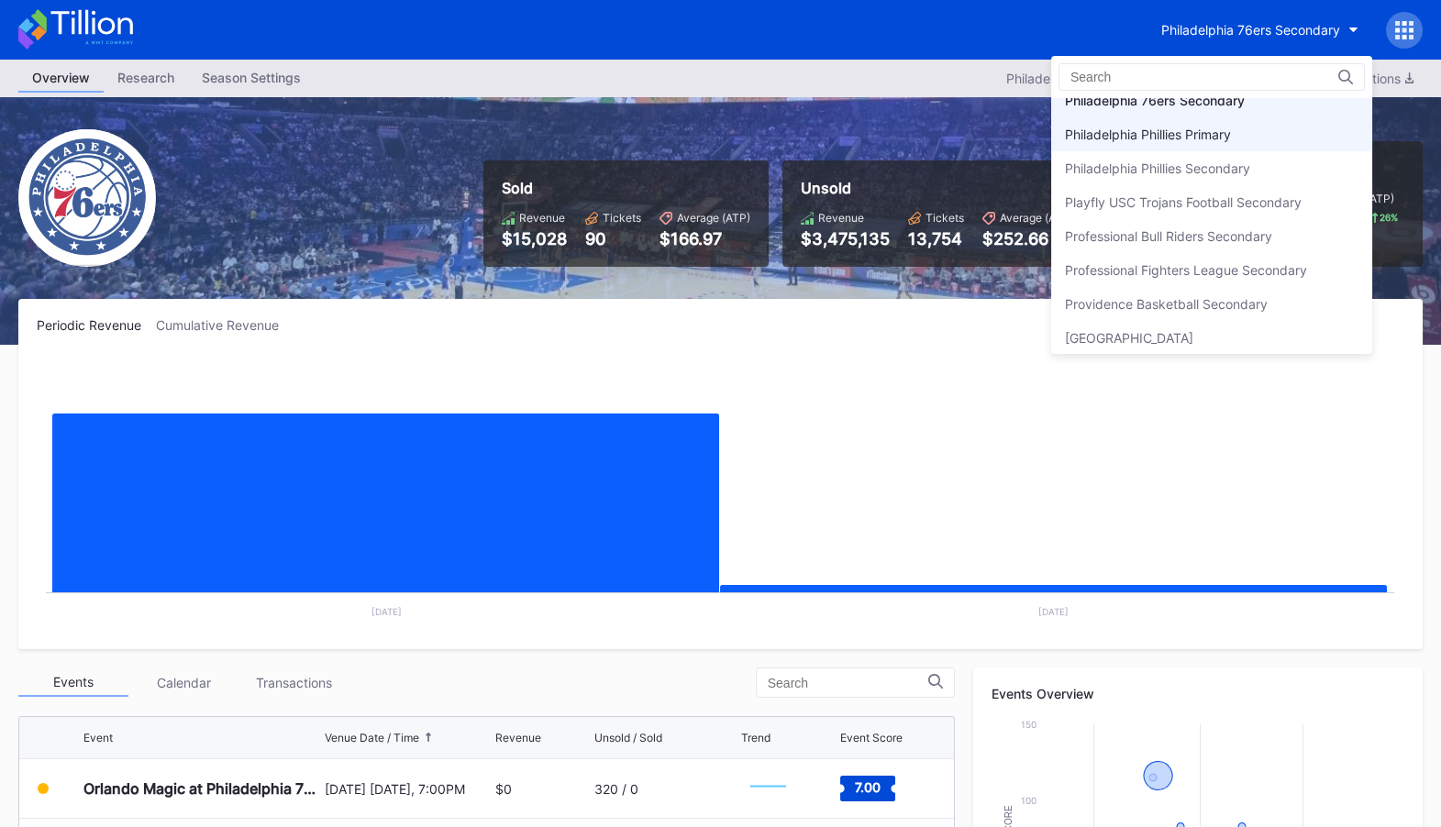
scroll to position [4017, 0]
click at [1245, 121] on div "Philadelphia Phillies Primary" at bounding box center [1211, 136] width 321 height 34
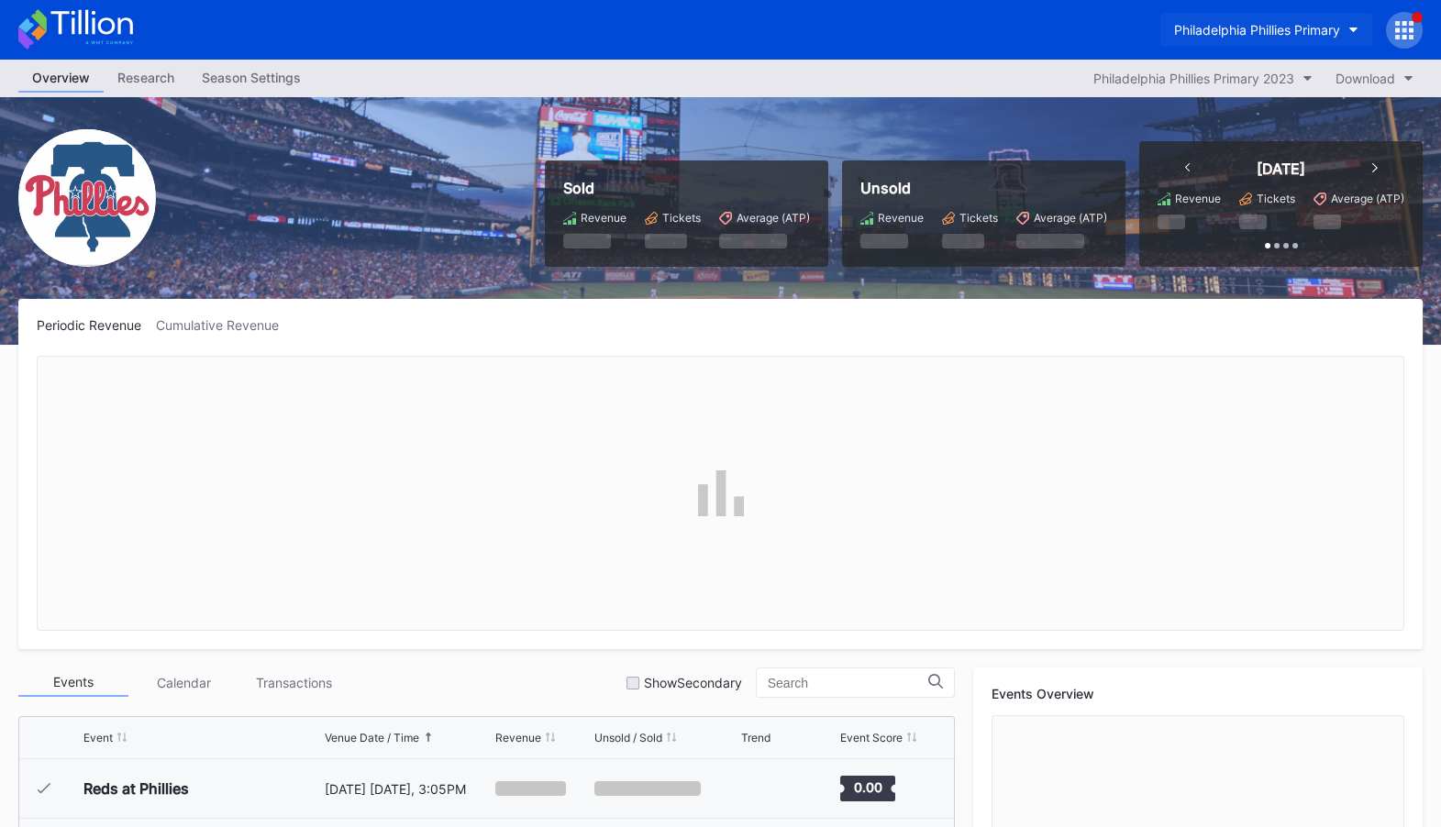
click at [1304, 36] on div "Philadelphia Phillies Primary" at bounding box center [1257, 30] width 166 height 16
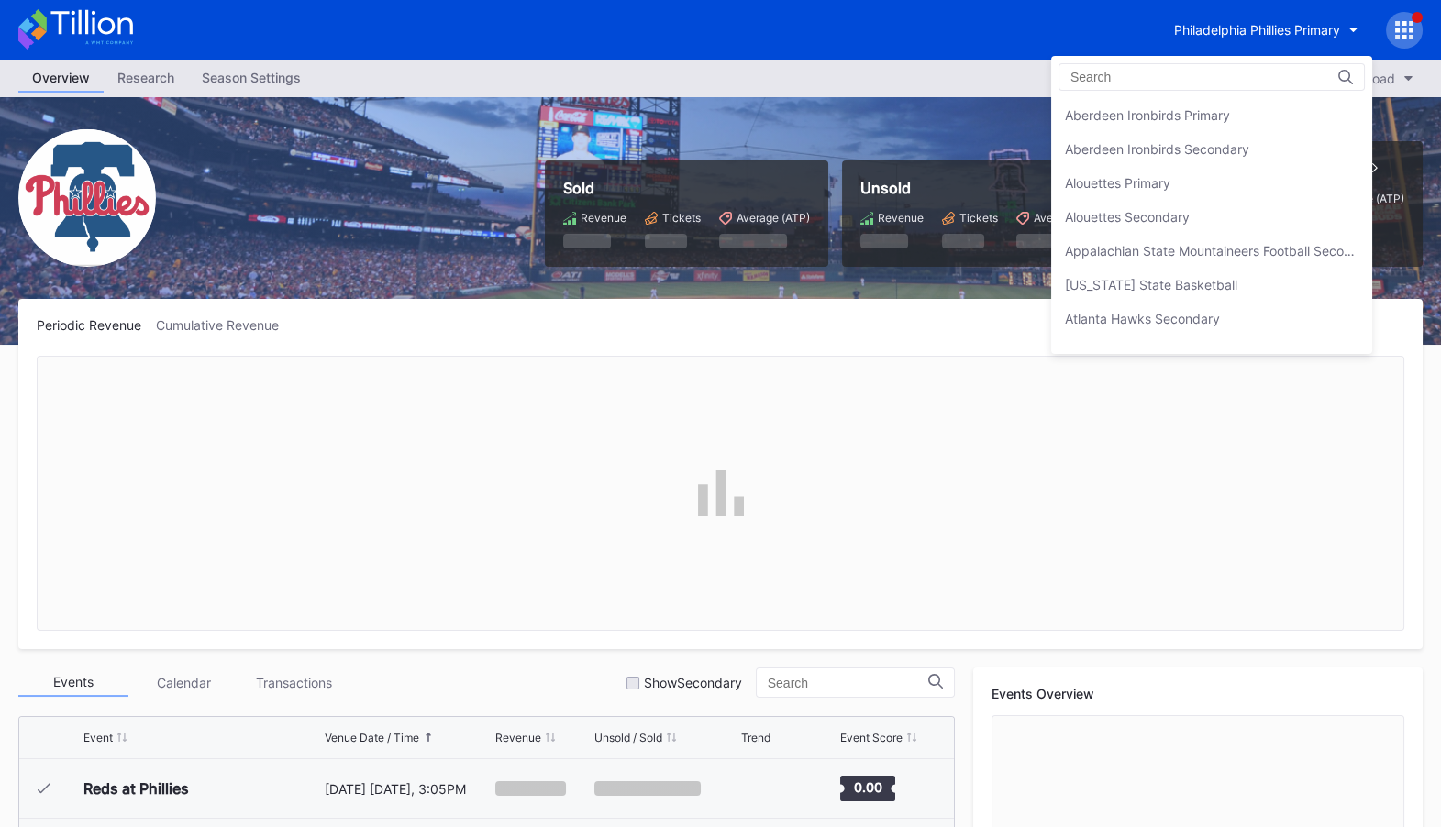
scroll to position [4018, 0]
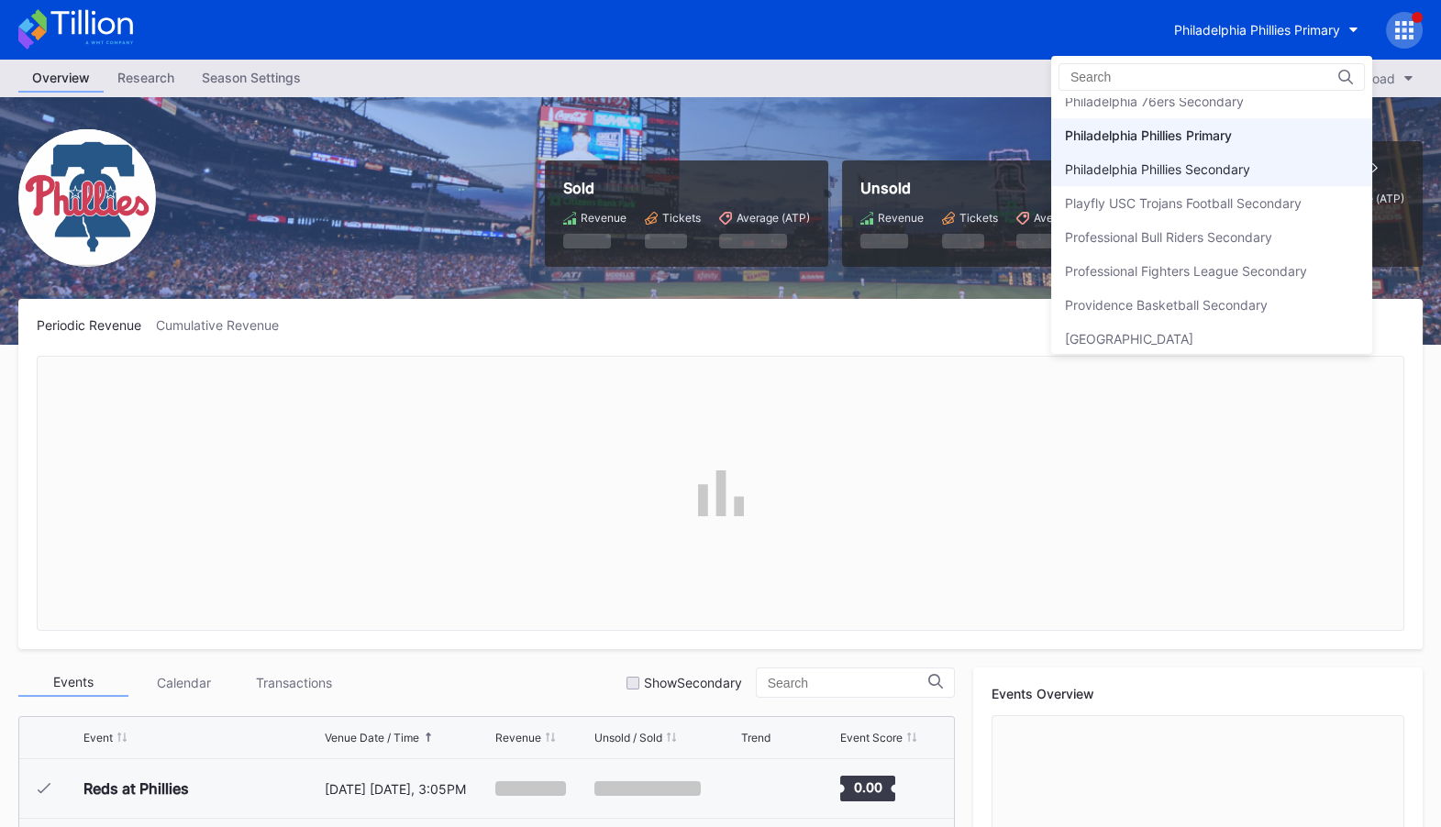
click at [1275, 152] on div "Philadelphia Phillies Secondary" at bounding box center [1211, 169] width 321 height 34
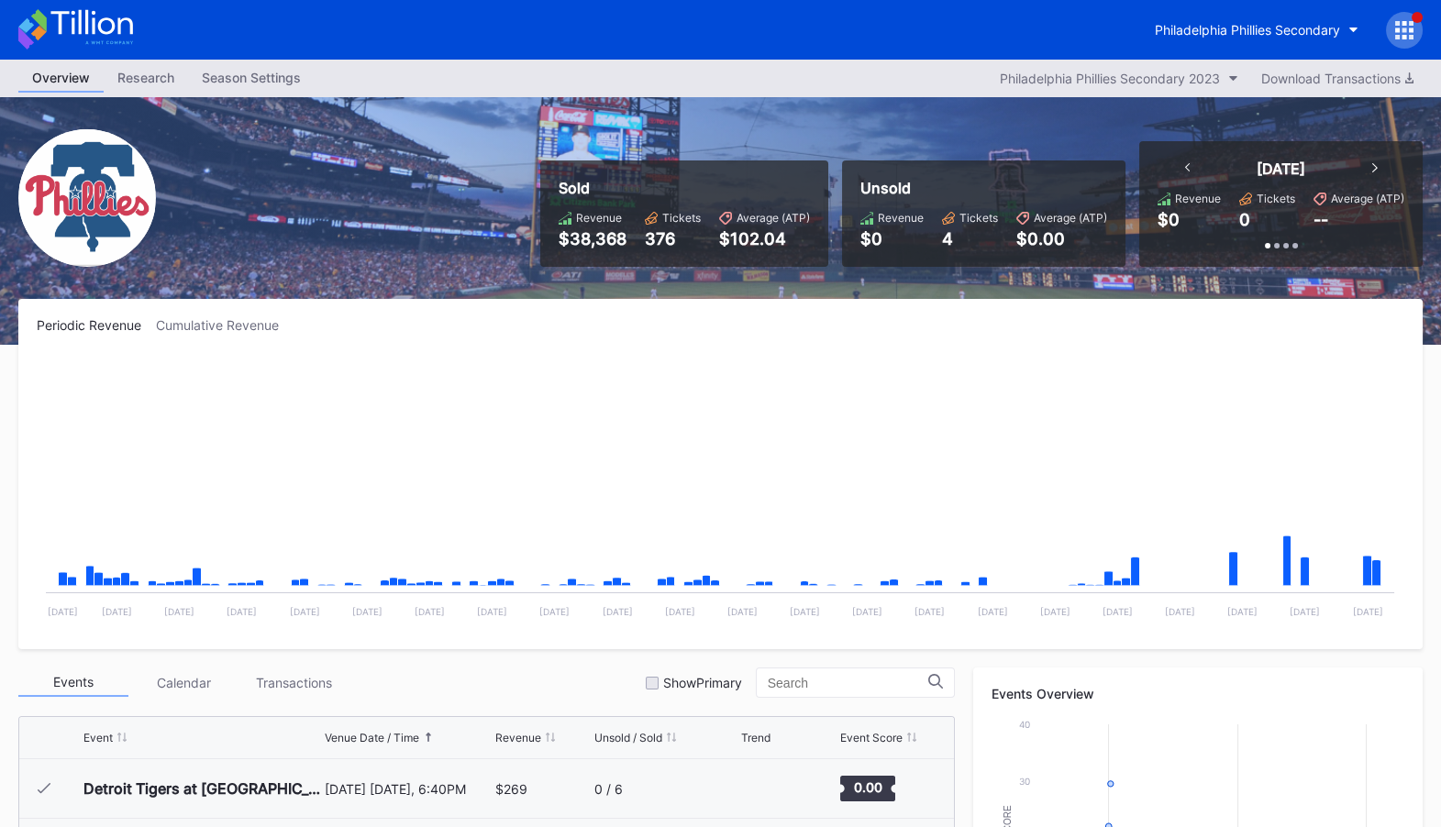
scroll to position [3632, 0]
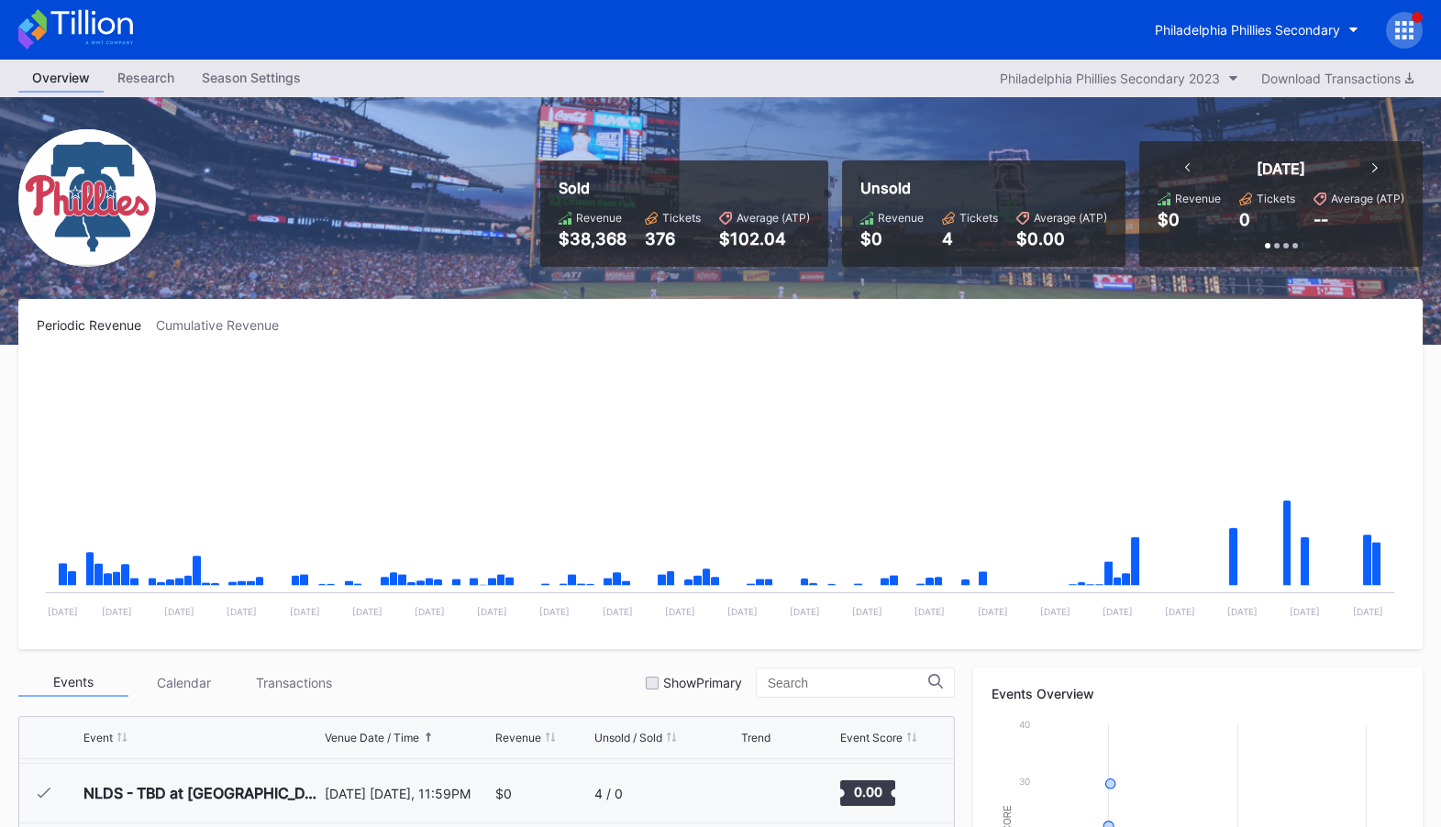
click at [1405, 28] on icon at bounding box center [1404, 30] width 5 height 5
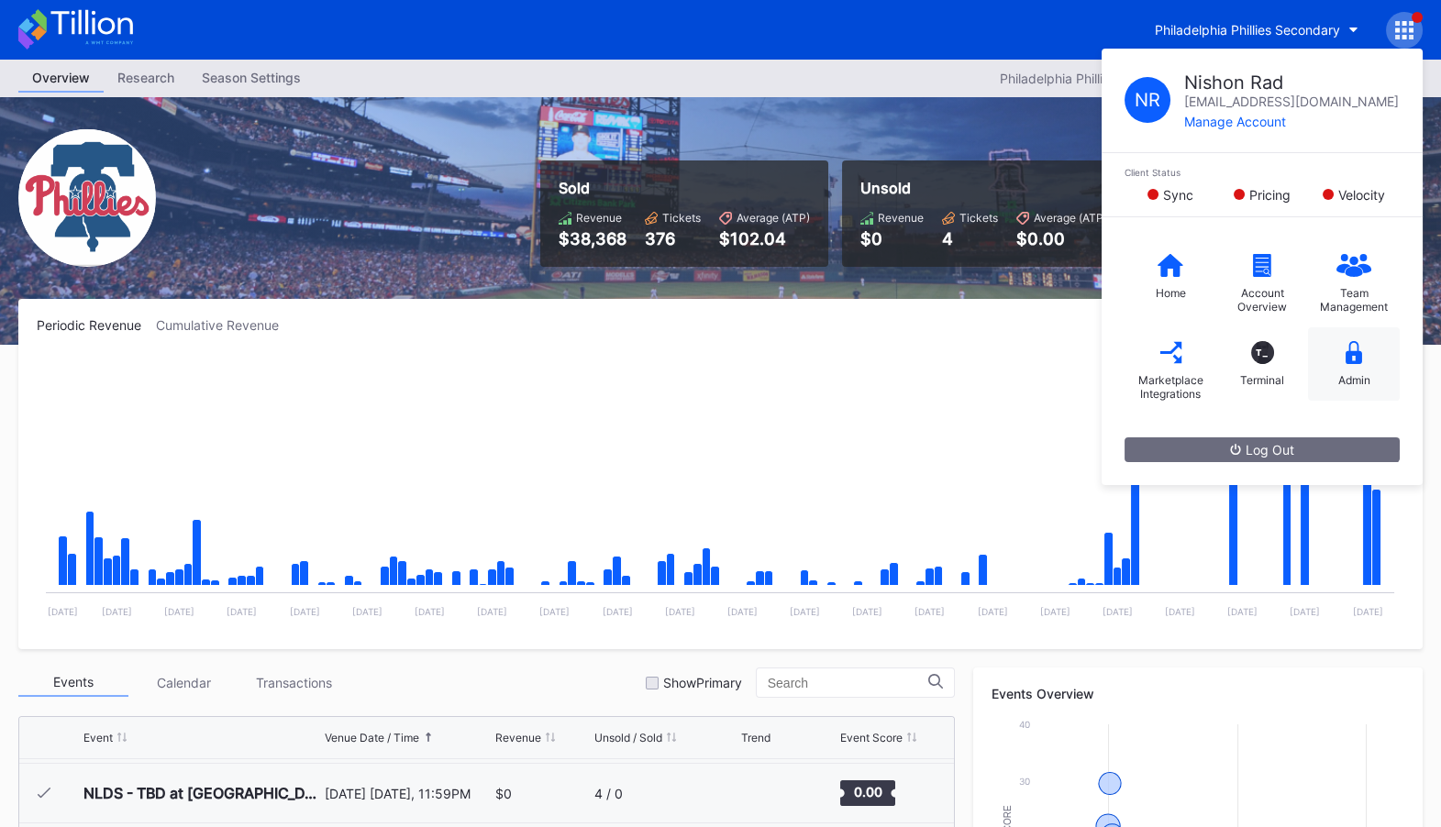
click at [1353, 361] on icon at bounding box center [1353, 352] width 17 height 23
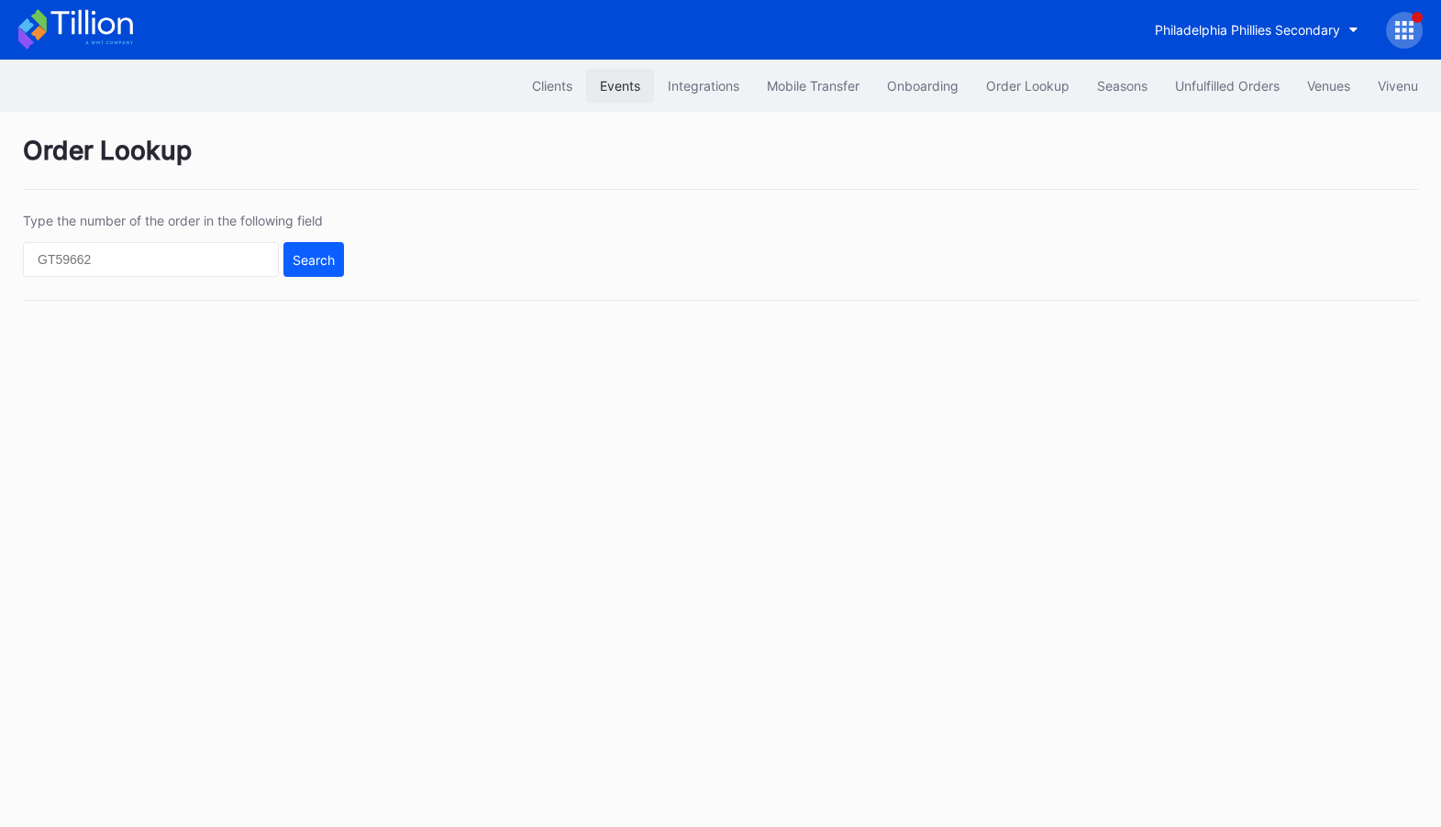
click at [613, 82] on div "Events" at bounding box center [620, 86] width 40 height 16
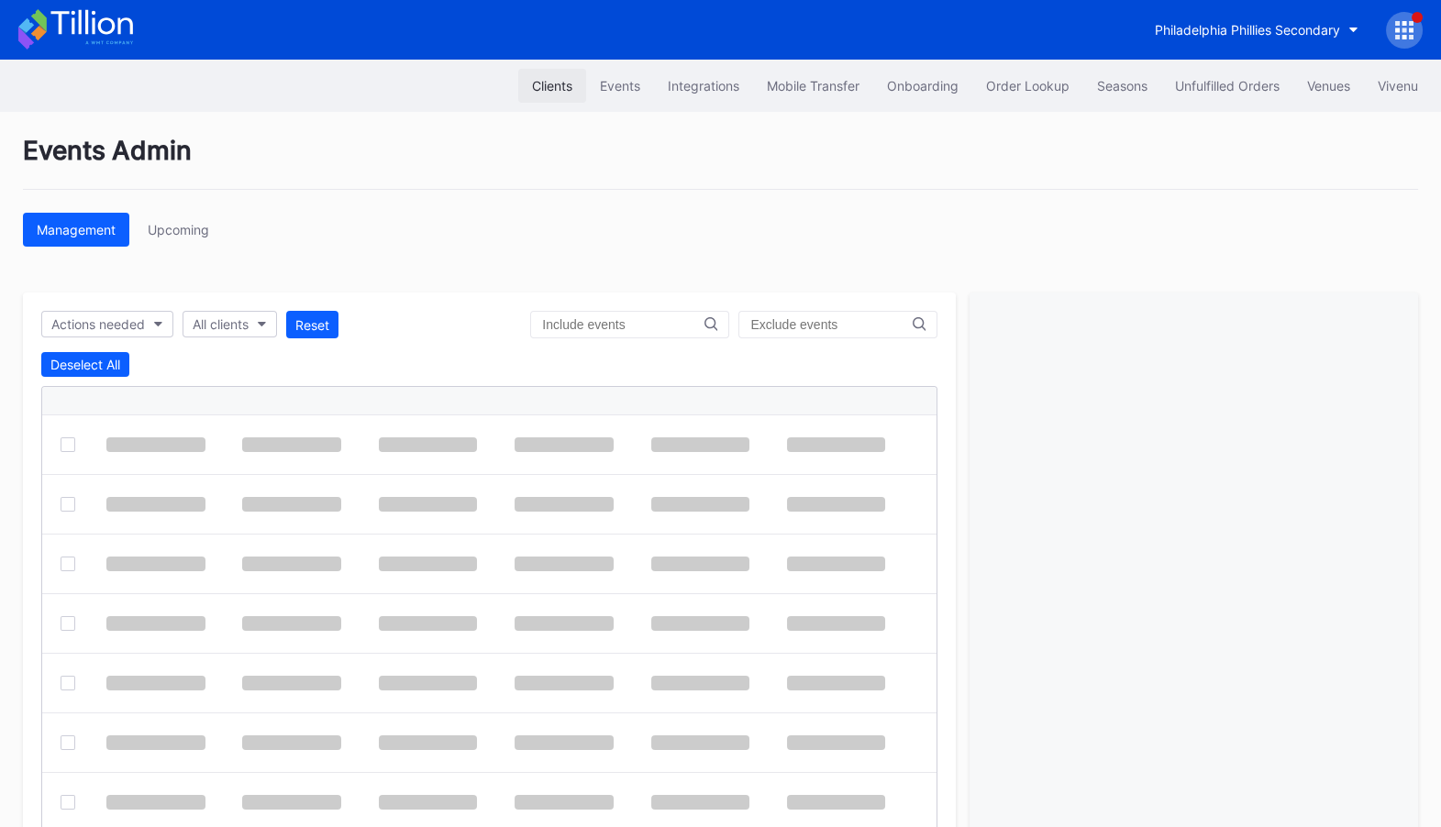
click at [546, 74] on button "Clients" at bounding box center [552, 86] width 68 height 34
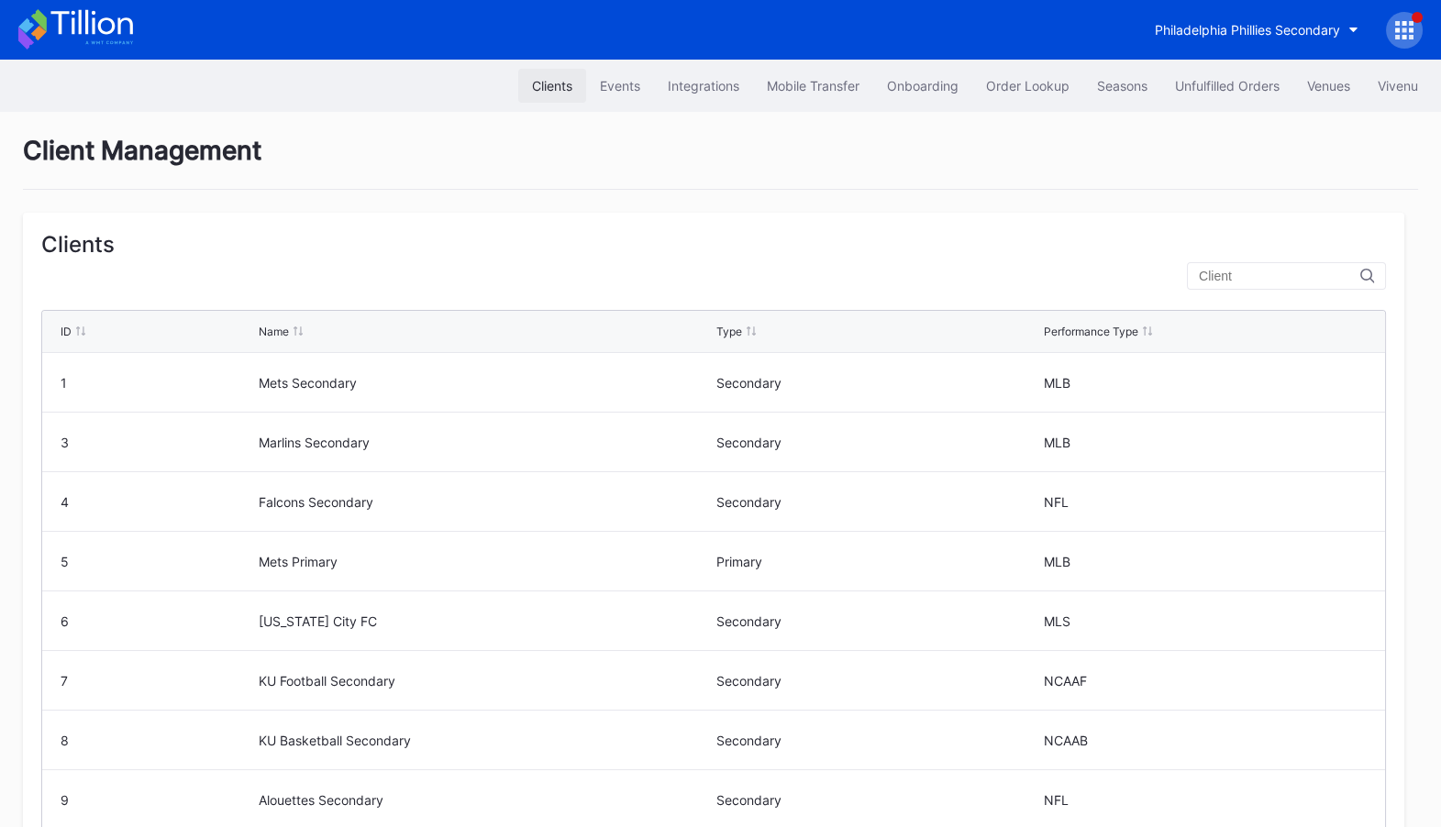
click at [541, 82] on div "Clients" at bounding box center [552, 86] width 40 height 16
click at [1409, 17] on div at bounding box center [1404, 30] width 37 height 37
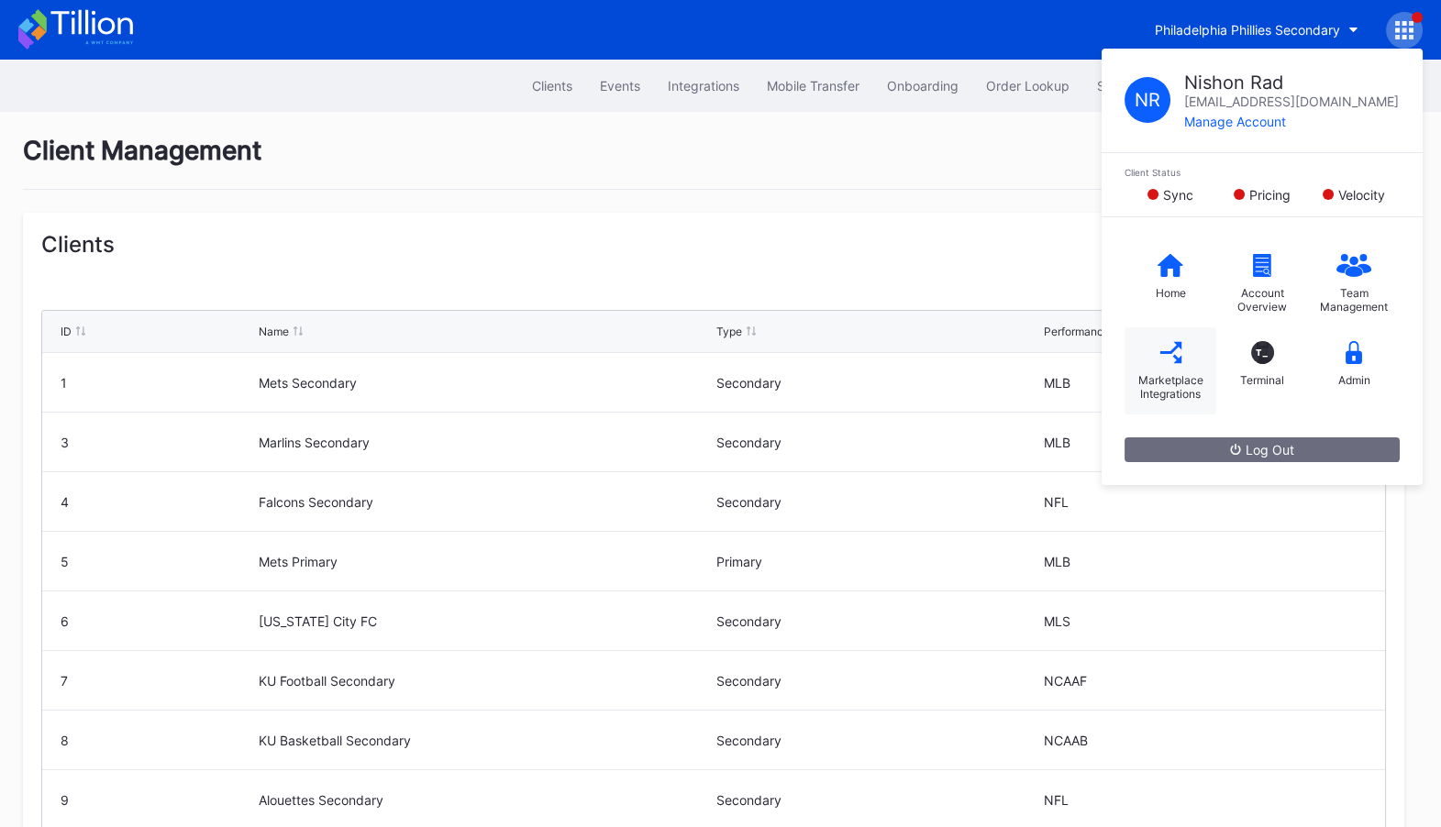
click at [1168, 363] on div "Marketplace Integrations" at bounding box center [1170, 370] width 92 height 87
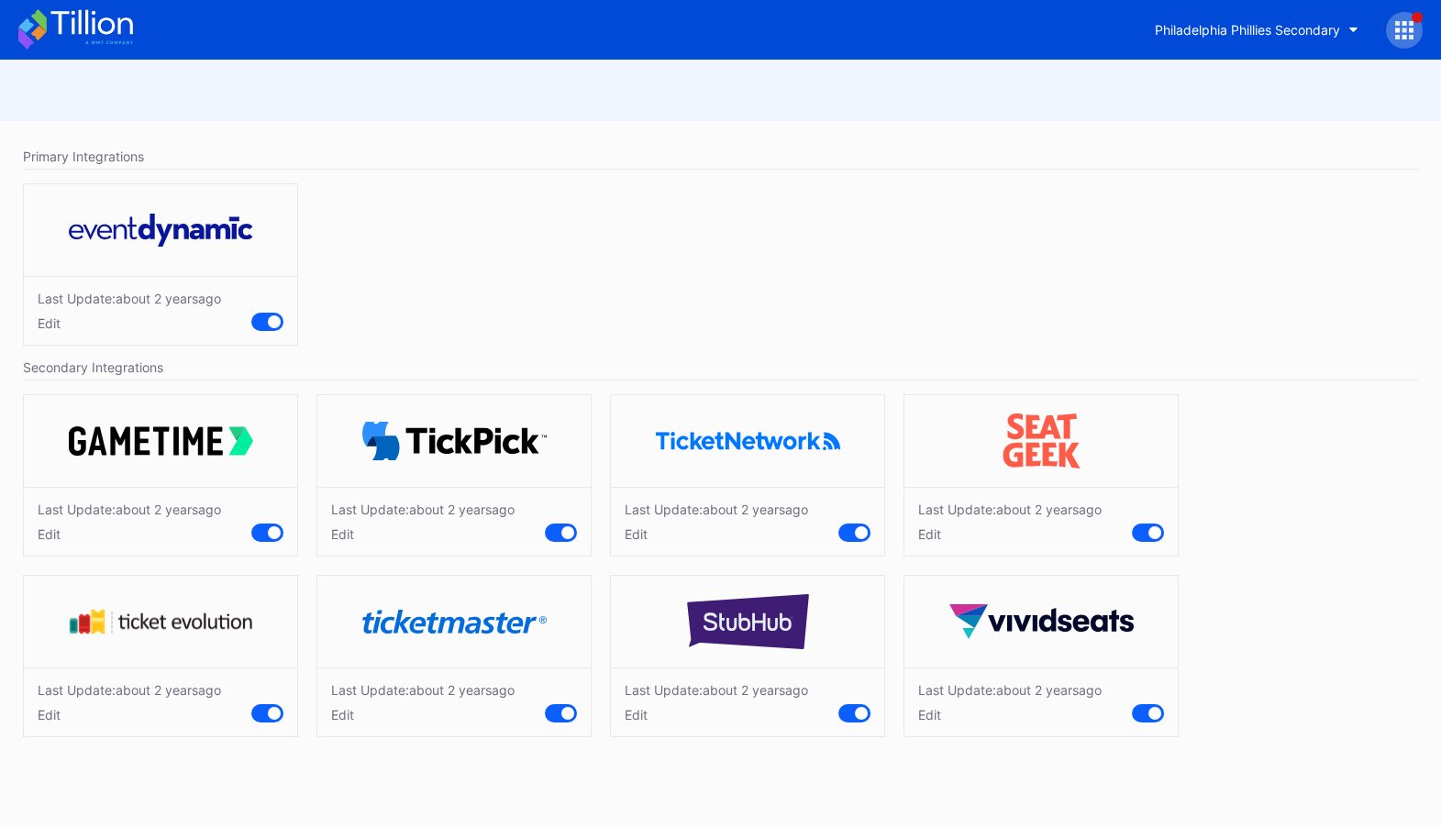
click at [925, 709] on div "Edit" at bounding box center [1009, 715] width 183 height 16
click at [1032, 740] on input "0" at bounding box center [1026, 744] width 69 height 35
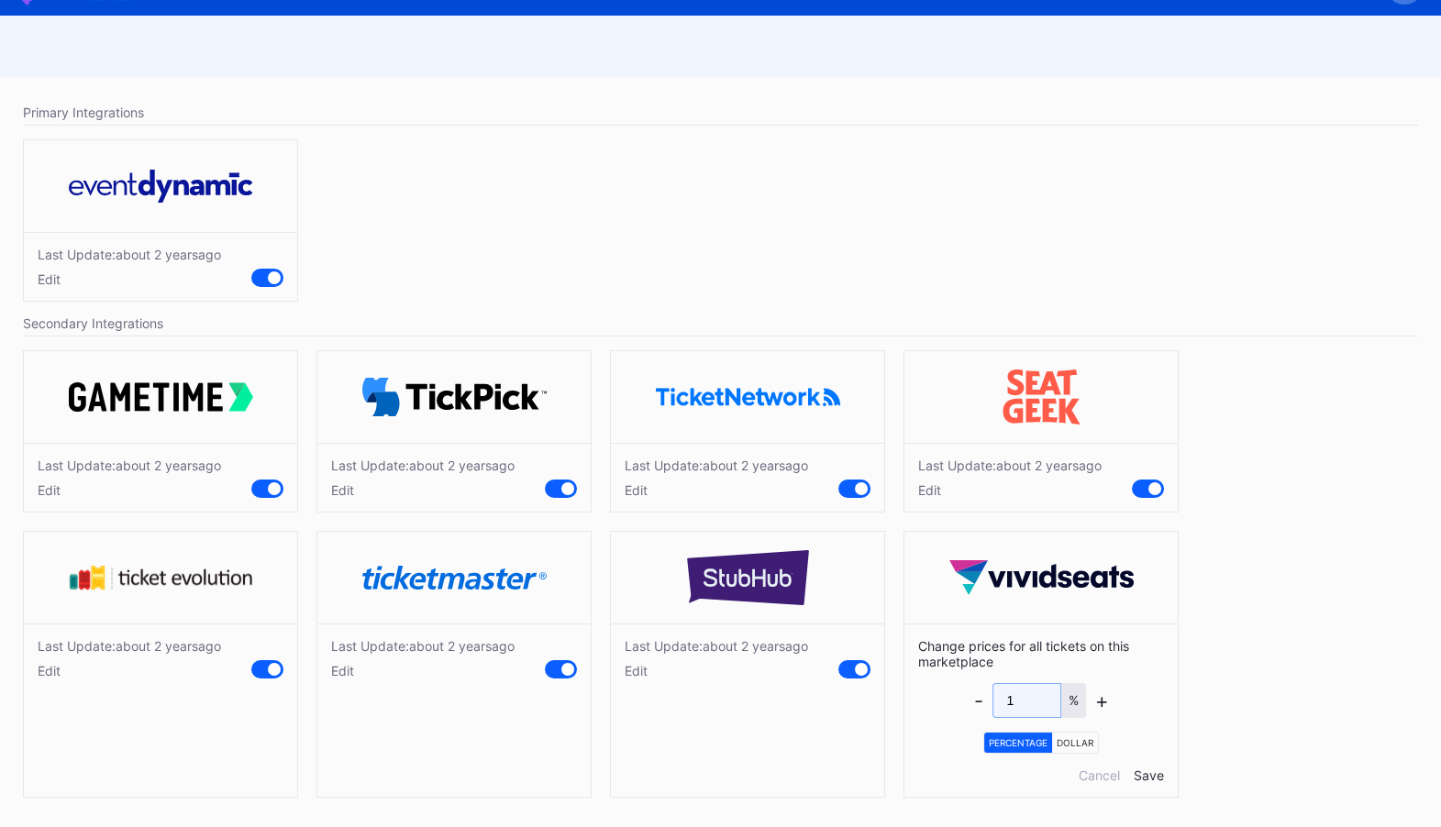
type input "1"
click at [1145, 771] on div "Save" at bounding box center [1149, 776] width 30 height 16
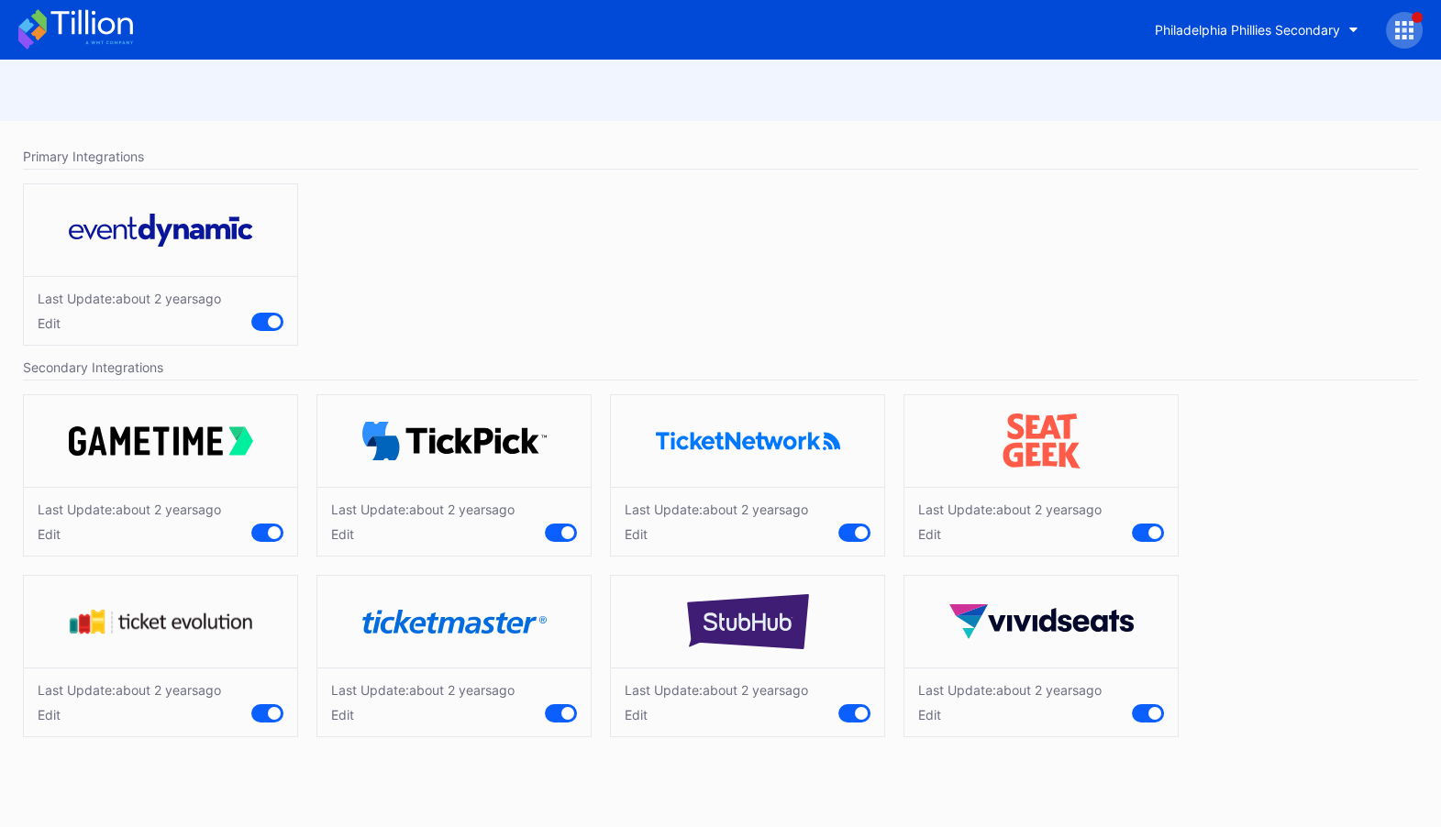
scroll to position [0, 0]
click at [928, 714] on div "Edit" at bounding box center [1009, 715] width 183 height 16
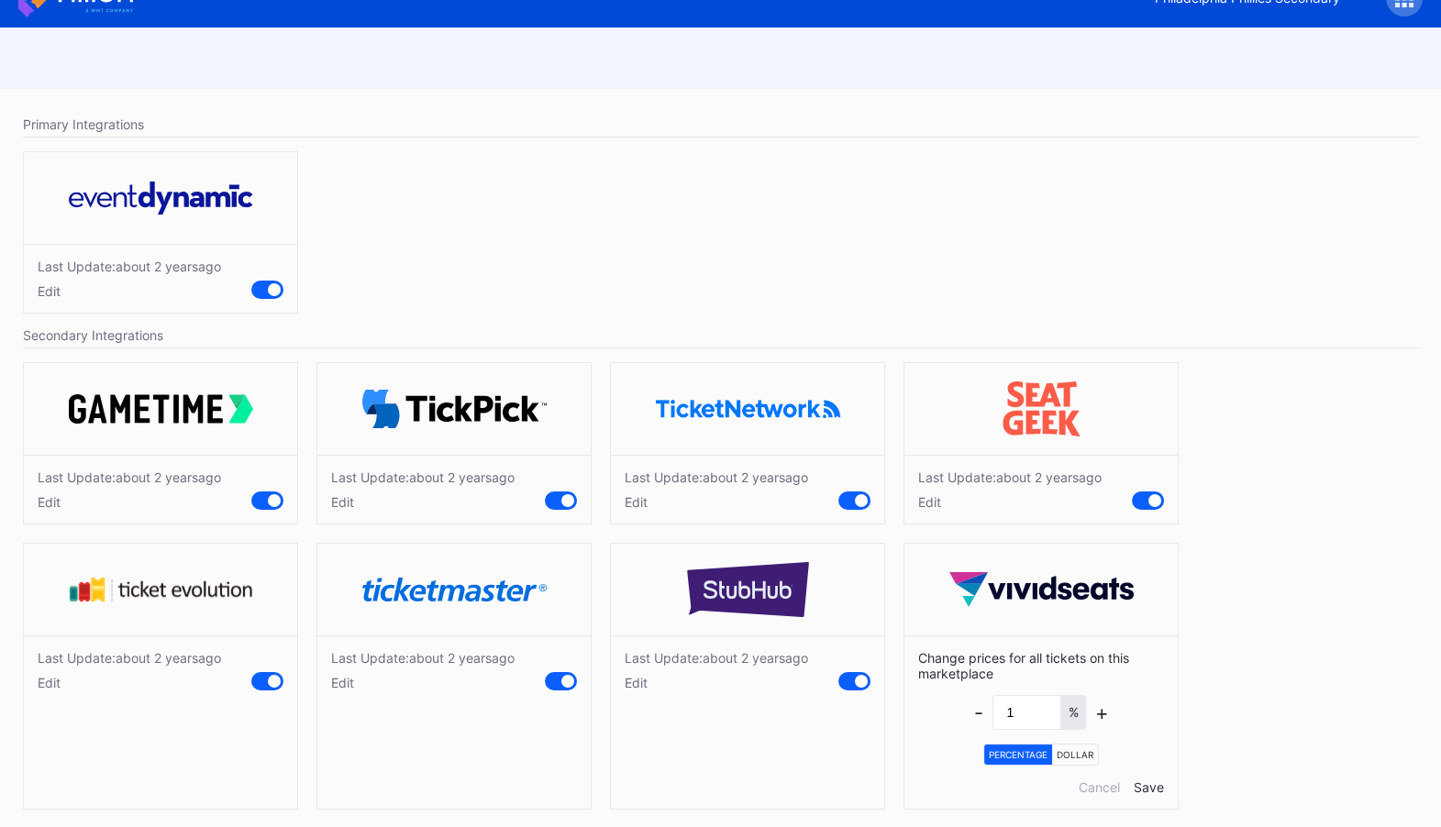
scroll to position [44, 0]
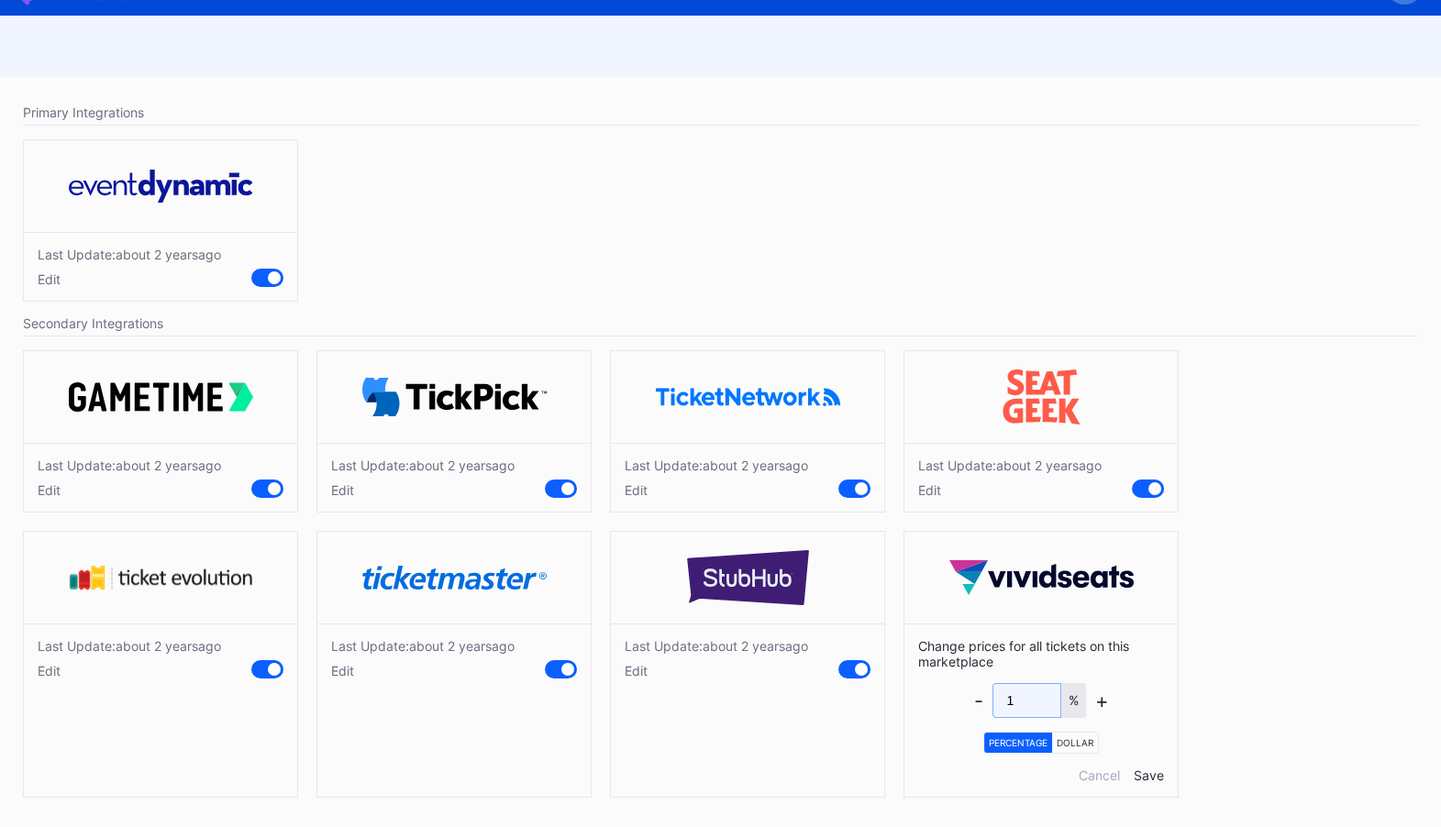
drag, startPoint x: 1022, startPoint y: 700, endPoint x: 962, endPoint y: 690, distance: 60.5
click at [962, 690] on div "Change prices for all tickets on this marketplace - 1 % + Percentage Dollar Can…" at bounding box center [1040, 710] width 273 height 173
type input "2"
click at [1145, 775] on div "Save" at bounding box center [1149, 776] width 30 height 16
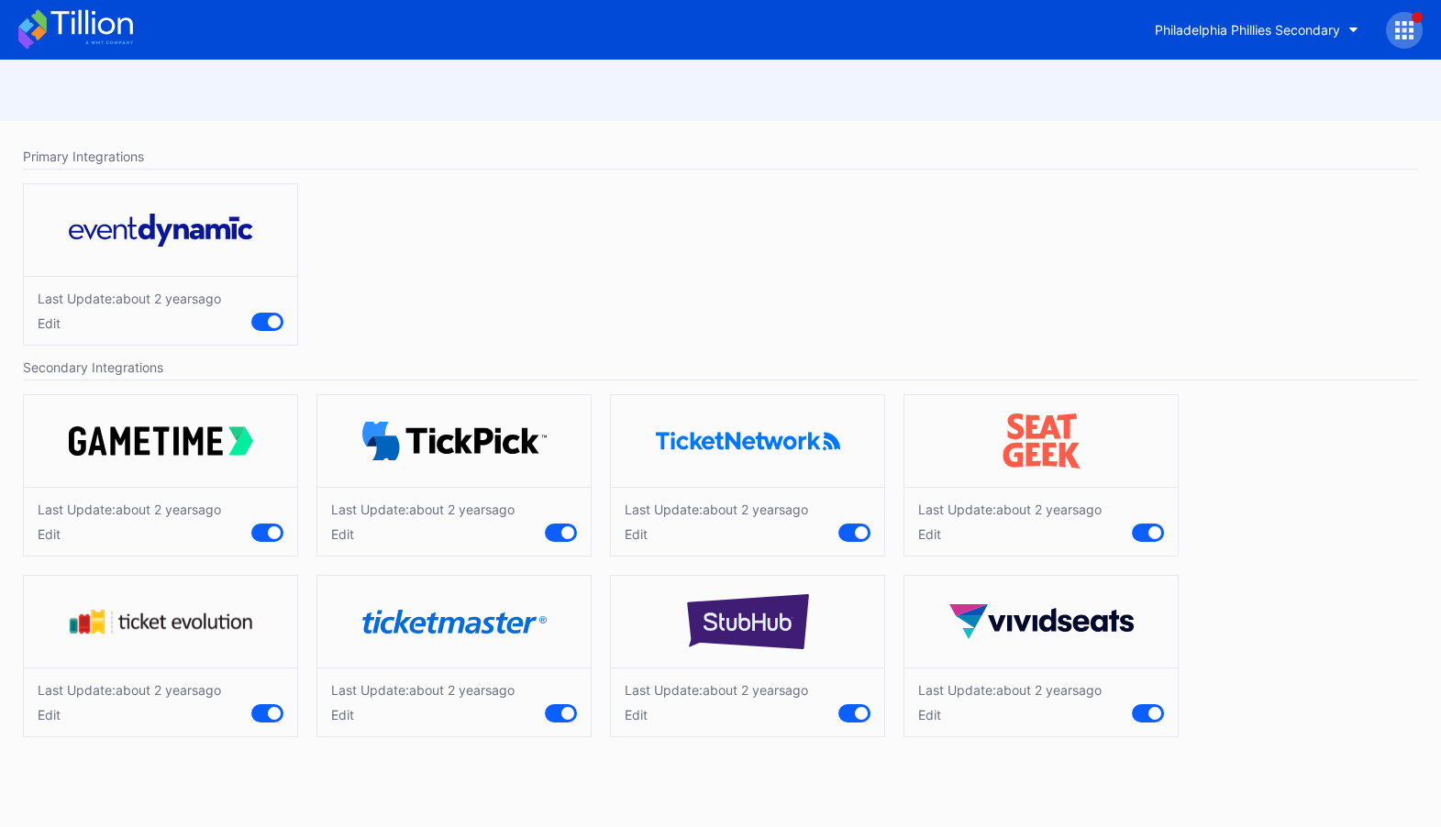
click at [924, 708] on div "Edit" at bounding box center [1009, 715] width 183 height 16
click at [930, 719] on div "Edit" at bounding box center [1009, 715] width 183 height 16
click at [934, 698] on div "Last Update: about [DATE] Edit" at bounding box center [1009, 702] width 183 height 40
click at [934, 715] on div "Edit" at bounding box center [1009, 715] width 183 height 16
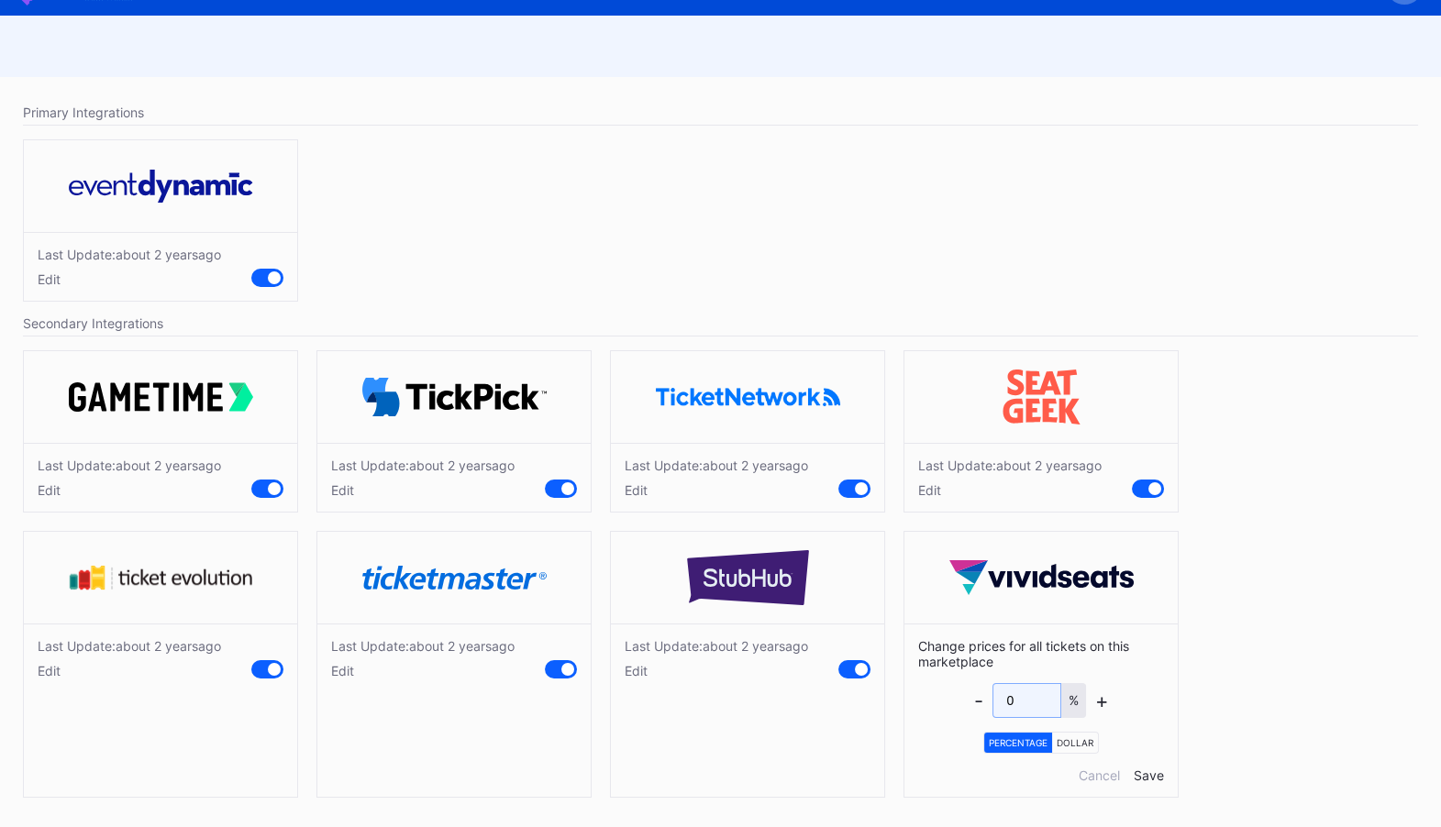
drag, startPoint x: 1013, startPoint y: 700, endPoint x: 898, endPoint y: 693, distance: 114.8
click at [898, 693] on div "Last Update: about 2 years ago Edit Last Update: about 2 years ago Edit Last Up…" at bounding box center [720, 578] width 1413 height 475
type input "5"
click at [1151, 775] on div "Save" at bounding box center [1149, 776] width 30 height 16
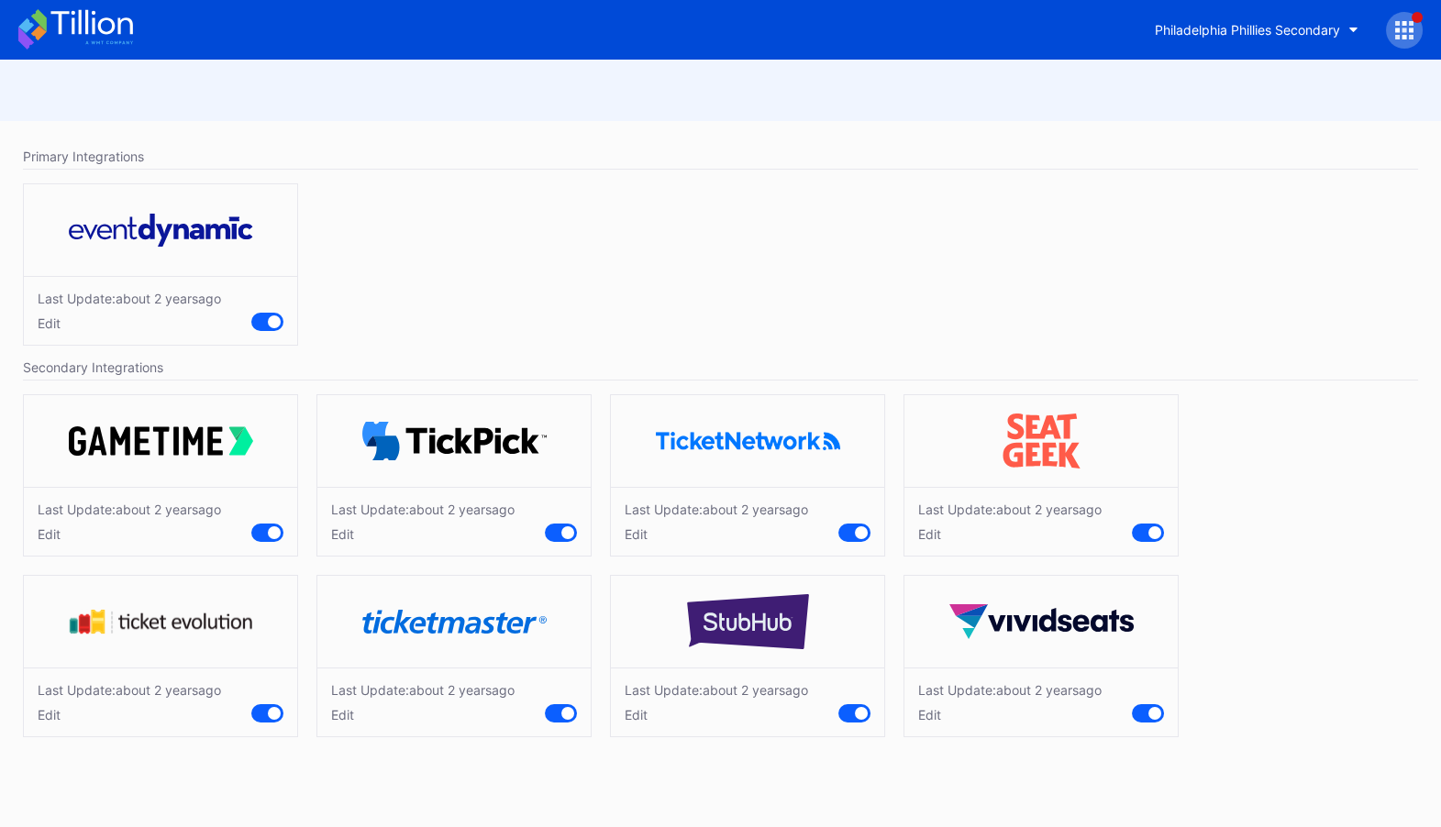
click at [922, 713] on div "Edit" at bounding box center [1009, 715] width 183 height 16
click at [84, 31] on icon at bounding box center [75, 29] width 115 height 40
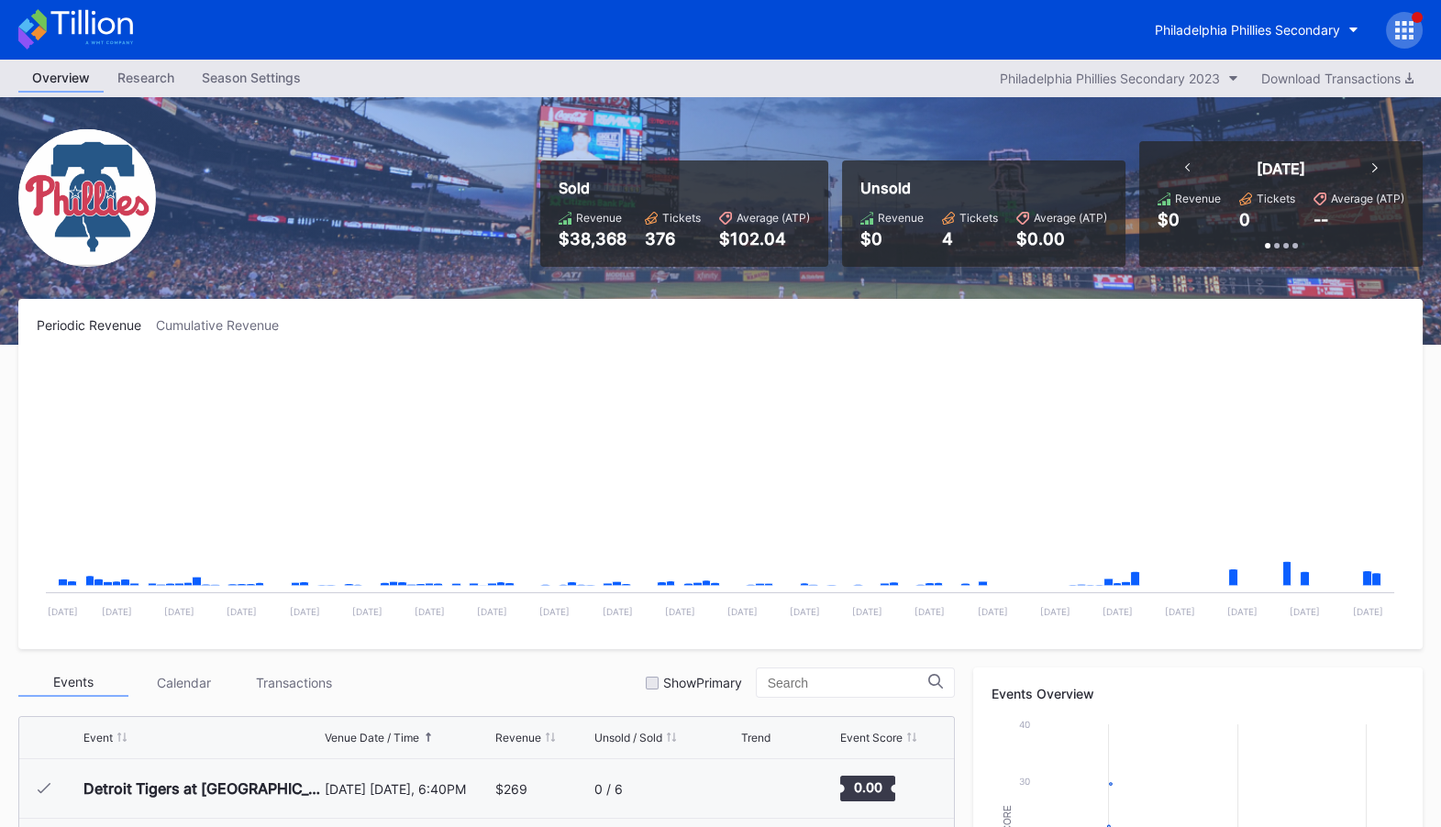
scroll to position [3632, 0]
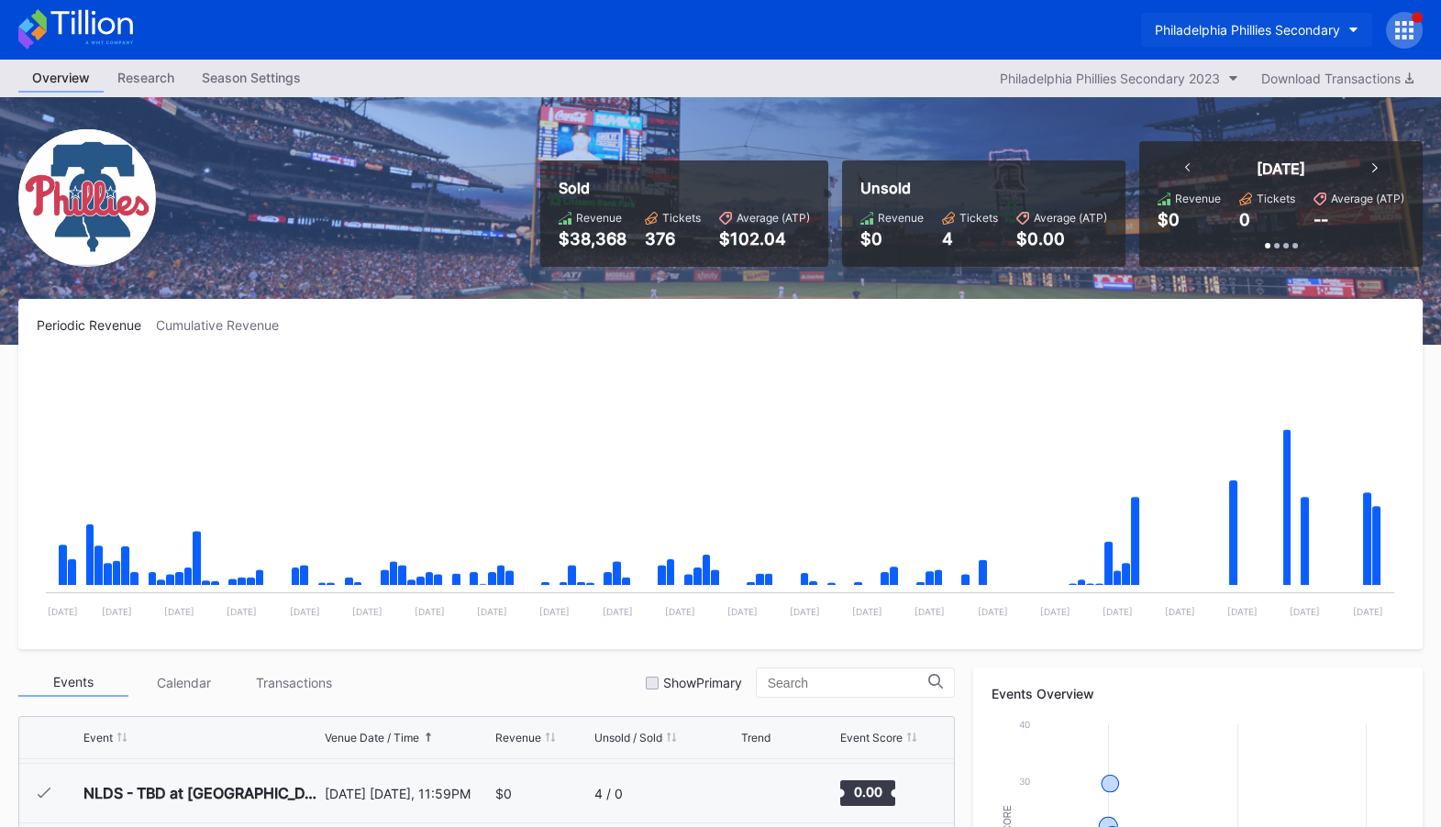
click at [1243, 39] on button "Philadelphia Phillies Secondary" at bounding box center [1256, 30] width 231 height 34
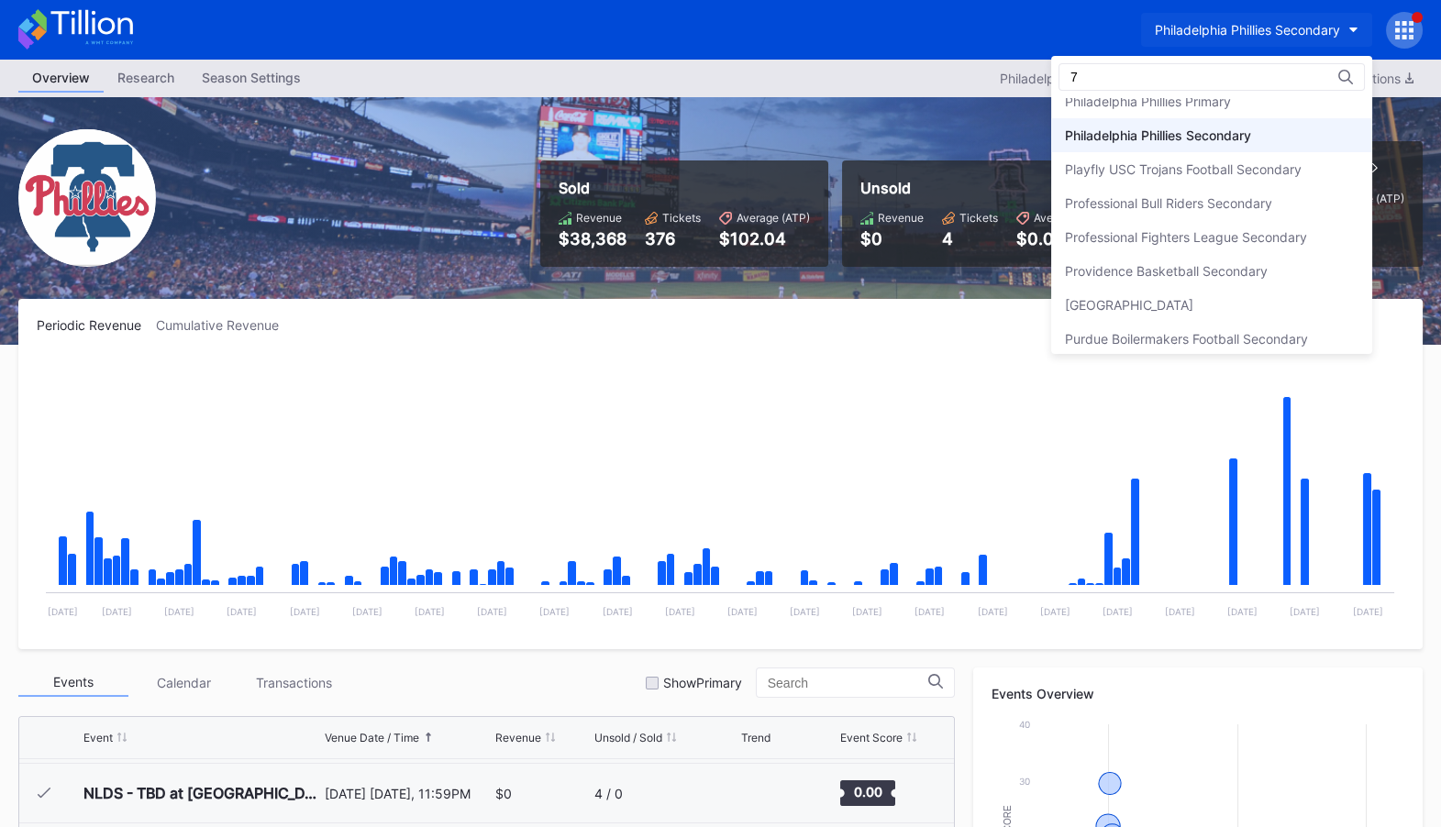
scroll to position [0, 0]
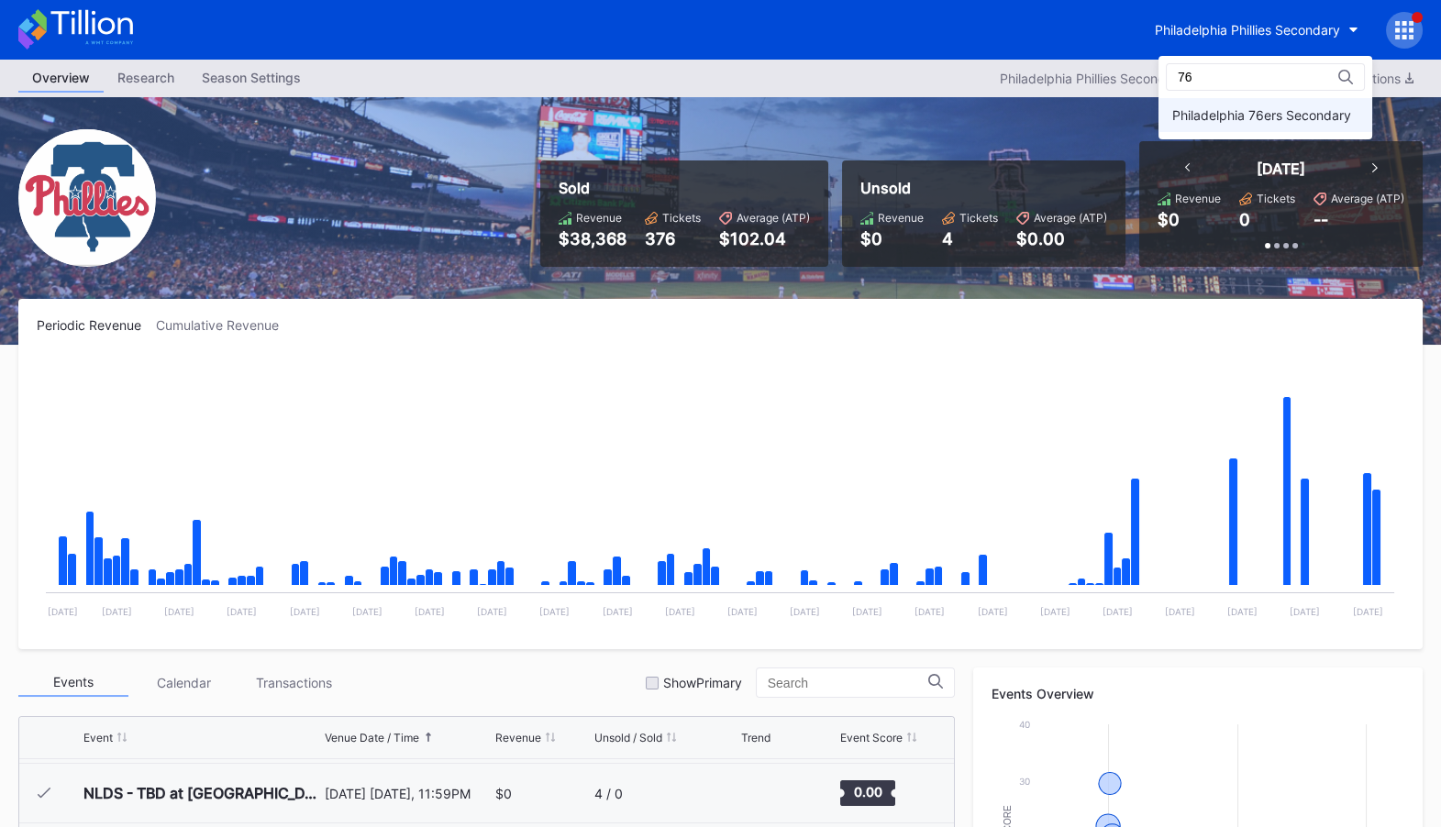
type input "76"
click at [1245, 127] on div "Philadelphia 76ers Secondary" at bounding box center [1265, 115] width 214 height 34
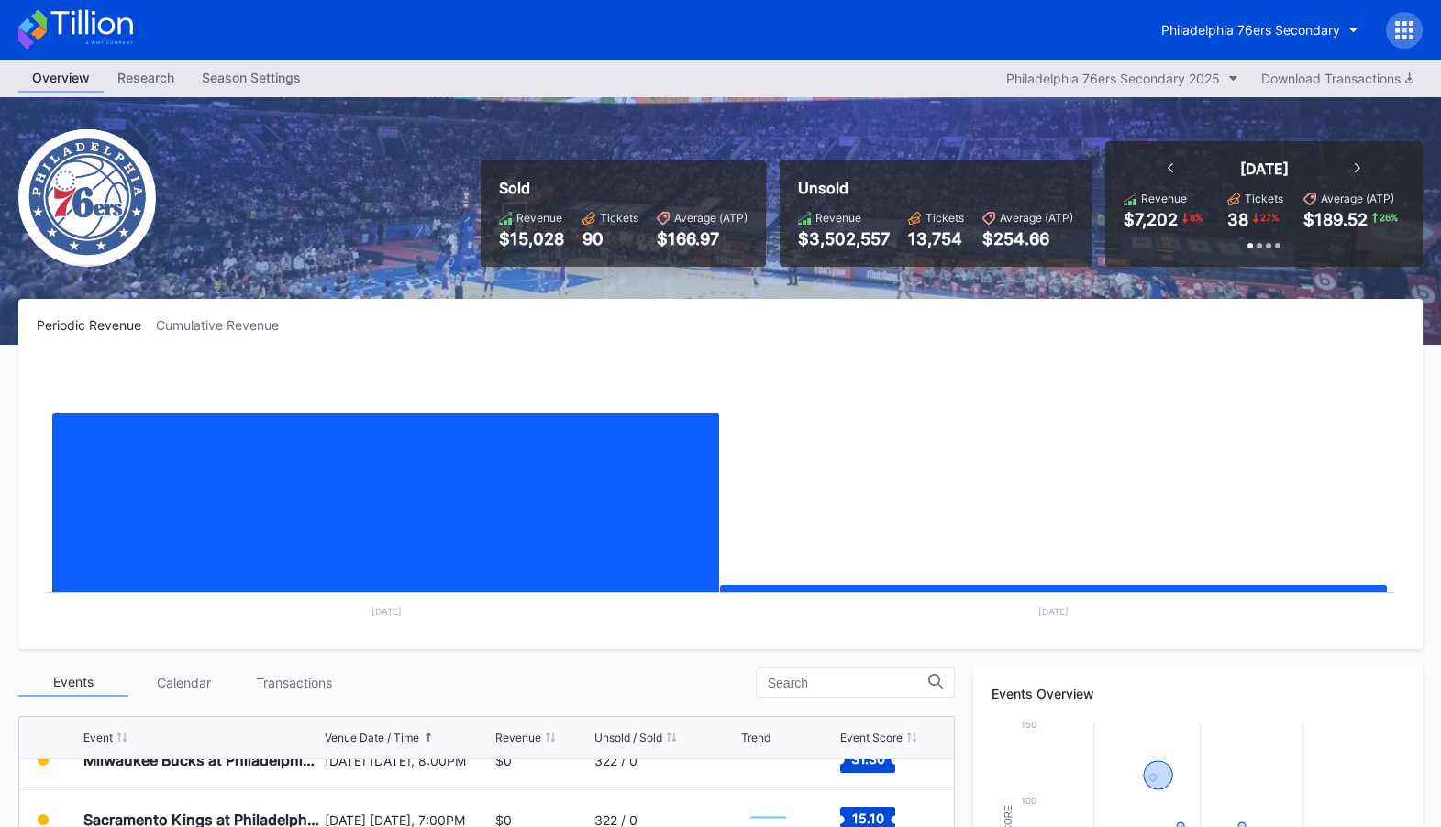
click at [1401, 31] on icon at bounding box center [1404, 30] width 18 height 18
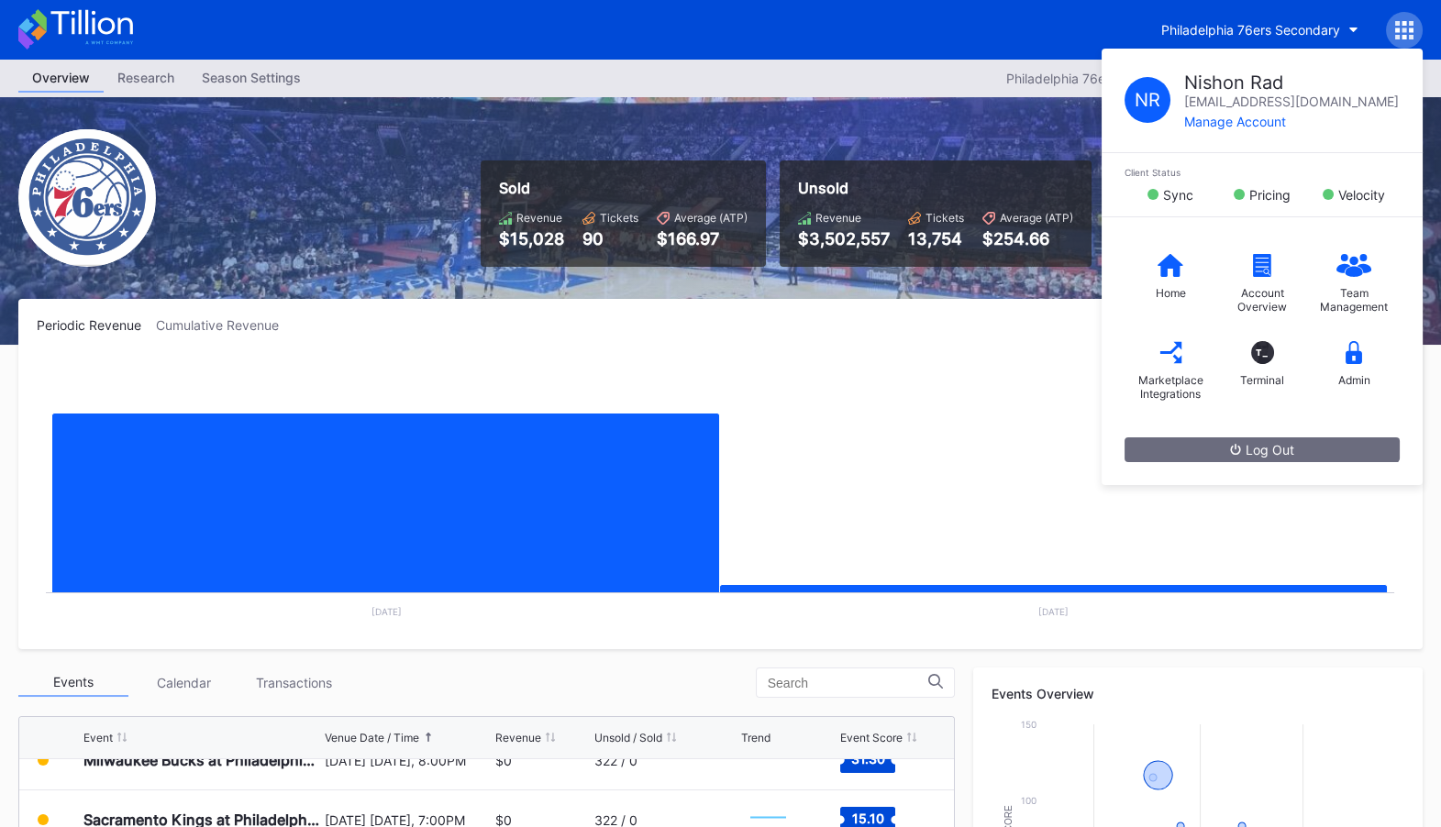
click at [955, 356] on rect "Chart title" at bounding box center [720, 493] width 1367 height 275
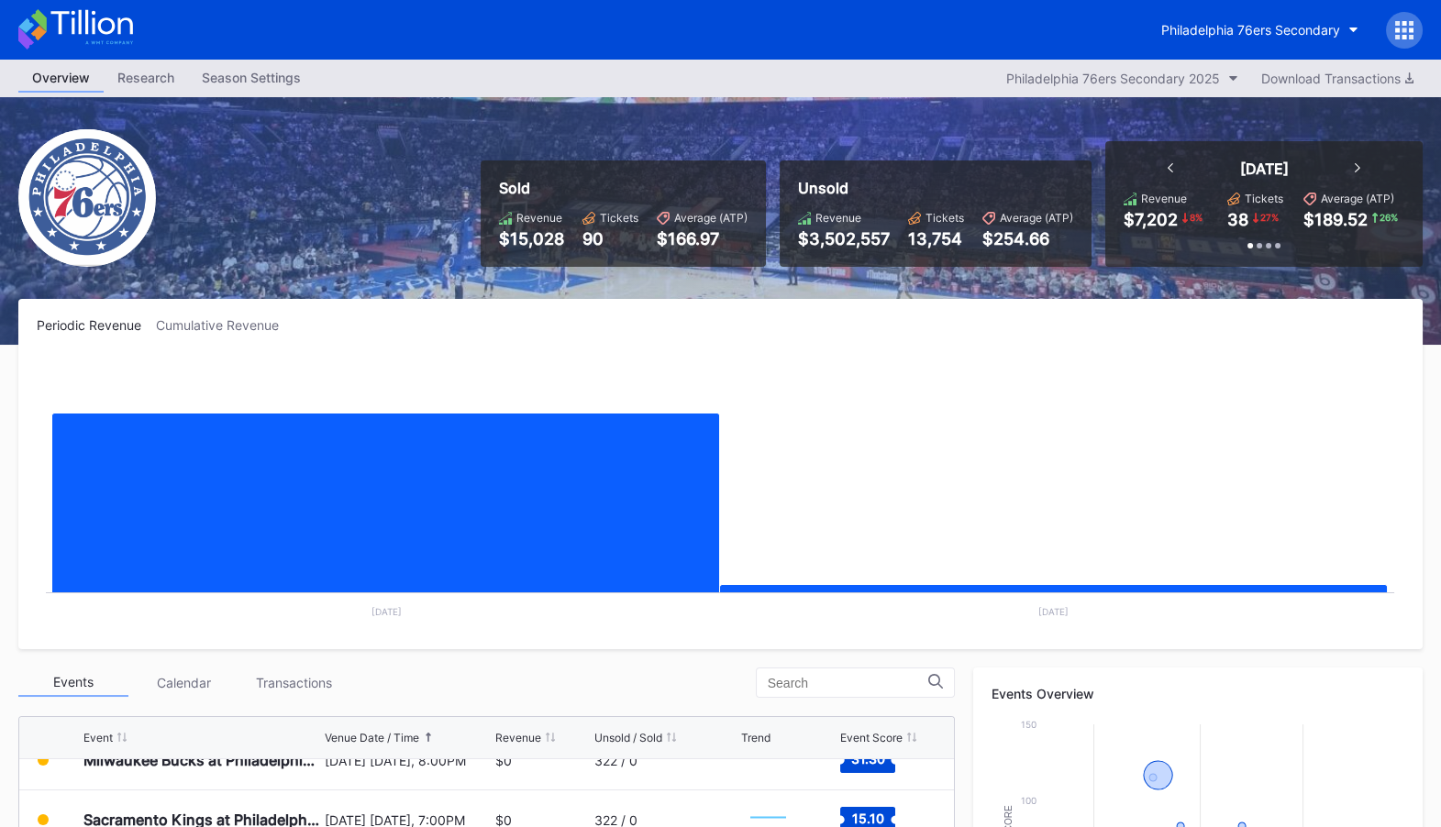
click at [1391, 37] on div at bounding box center [1404, 30] width 37 height 37
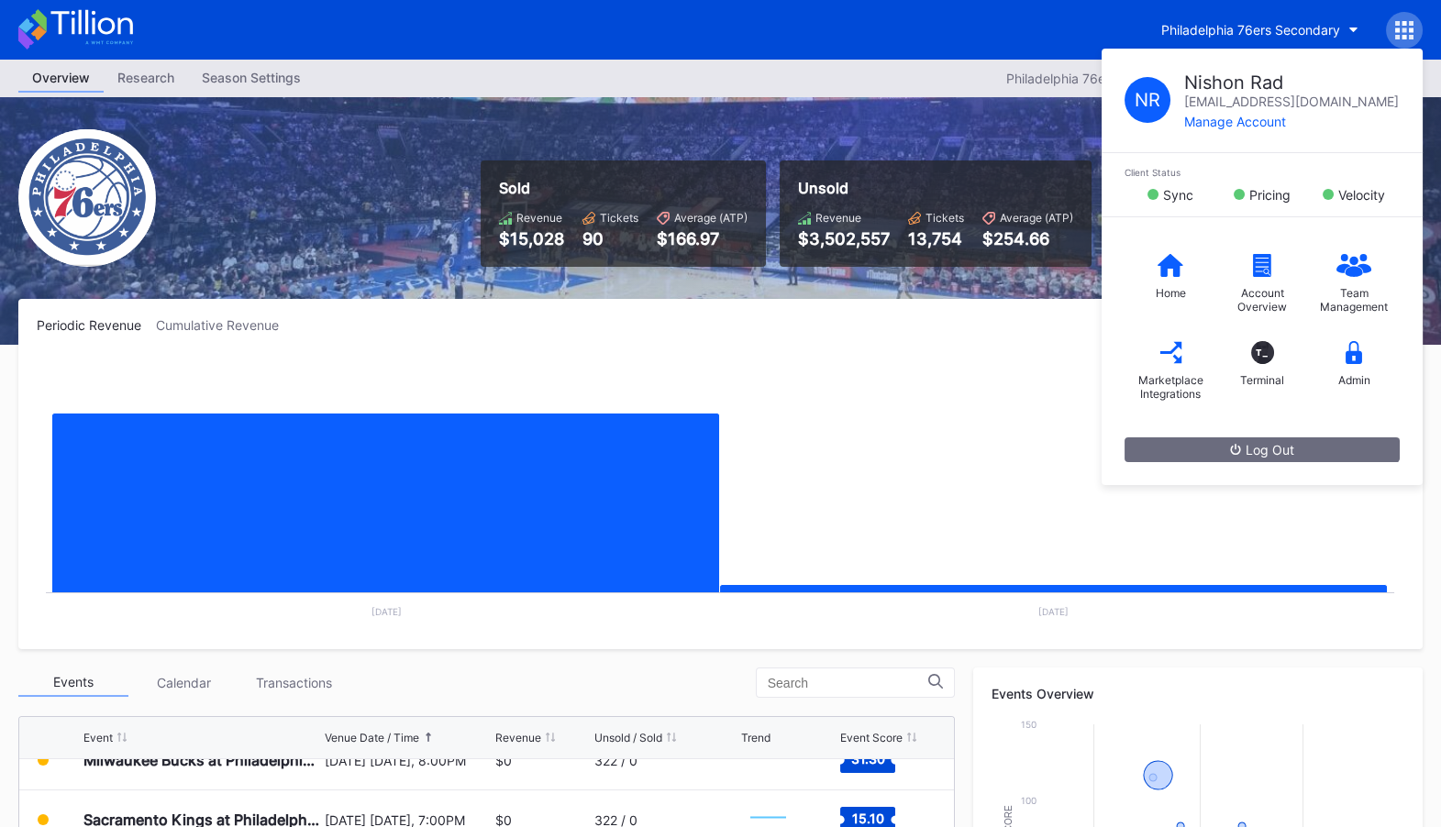
click at [1015, 337] on div "Periodic Revenue Cumulative Revenue Created with Highcharts 11.2.0 Chart title …" at bounding box center [720, 474] width 1404 height 350
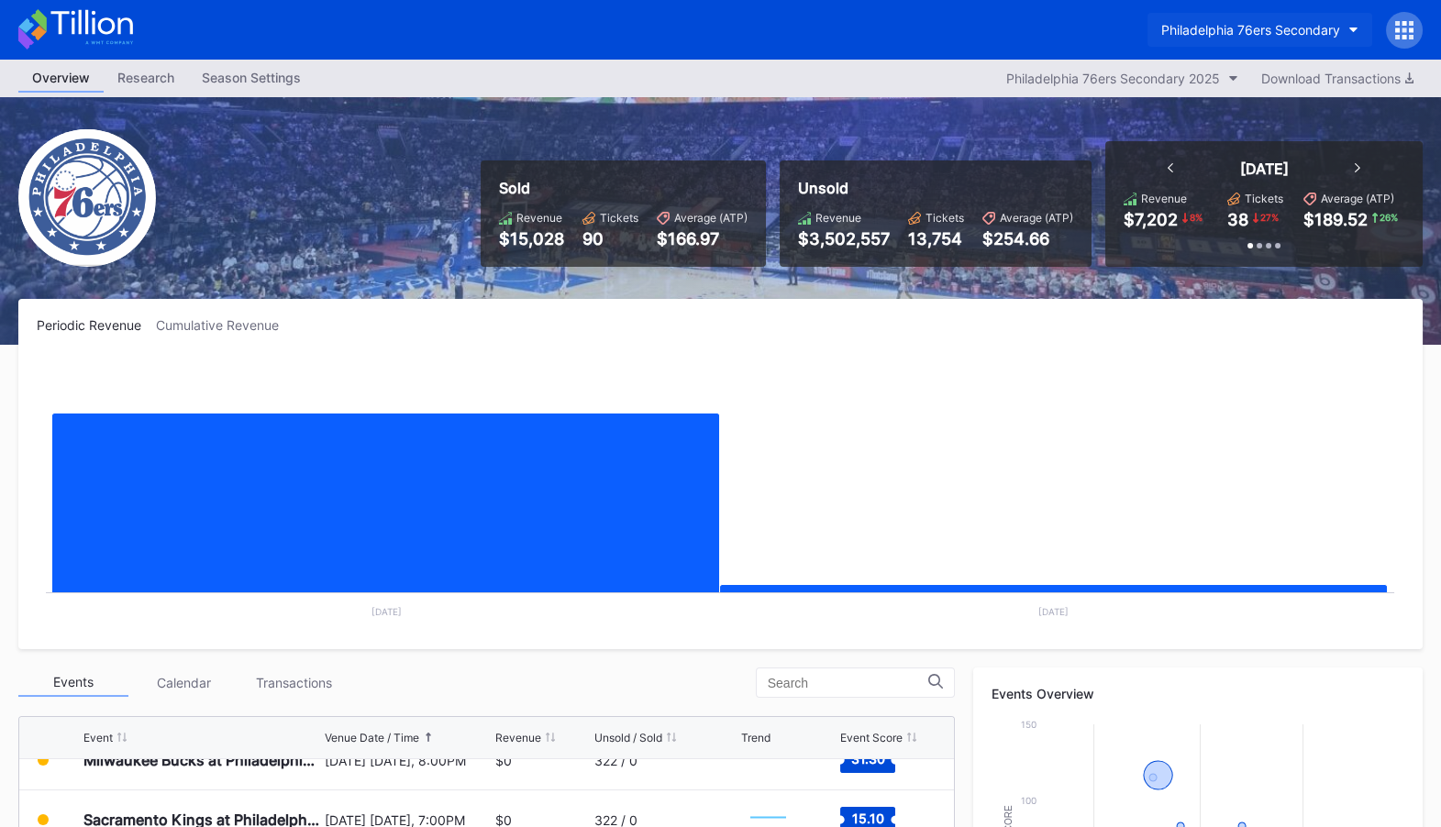
click at [1315, 28] on div "Philadelphia 76ers Secondary" at bounding box center [1250, 30] width 179 height 16
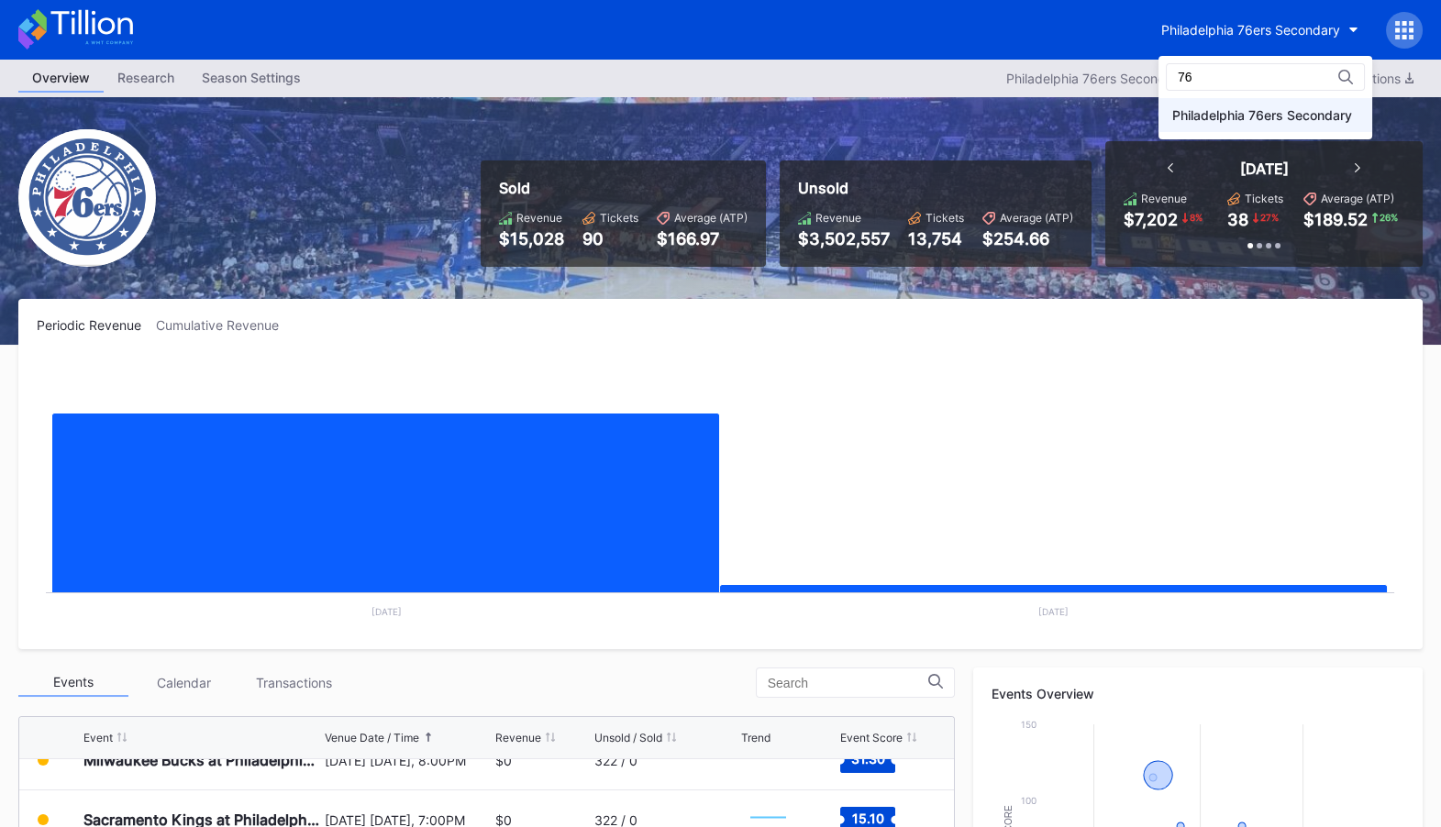
type input "76"
click at [1270, 122] on div "Philadelphia 76ers Secondary" at bounding box center [1262, 115] width 180 height 16
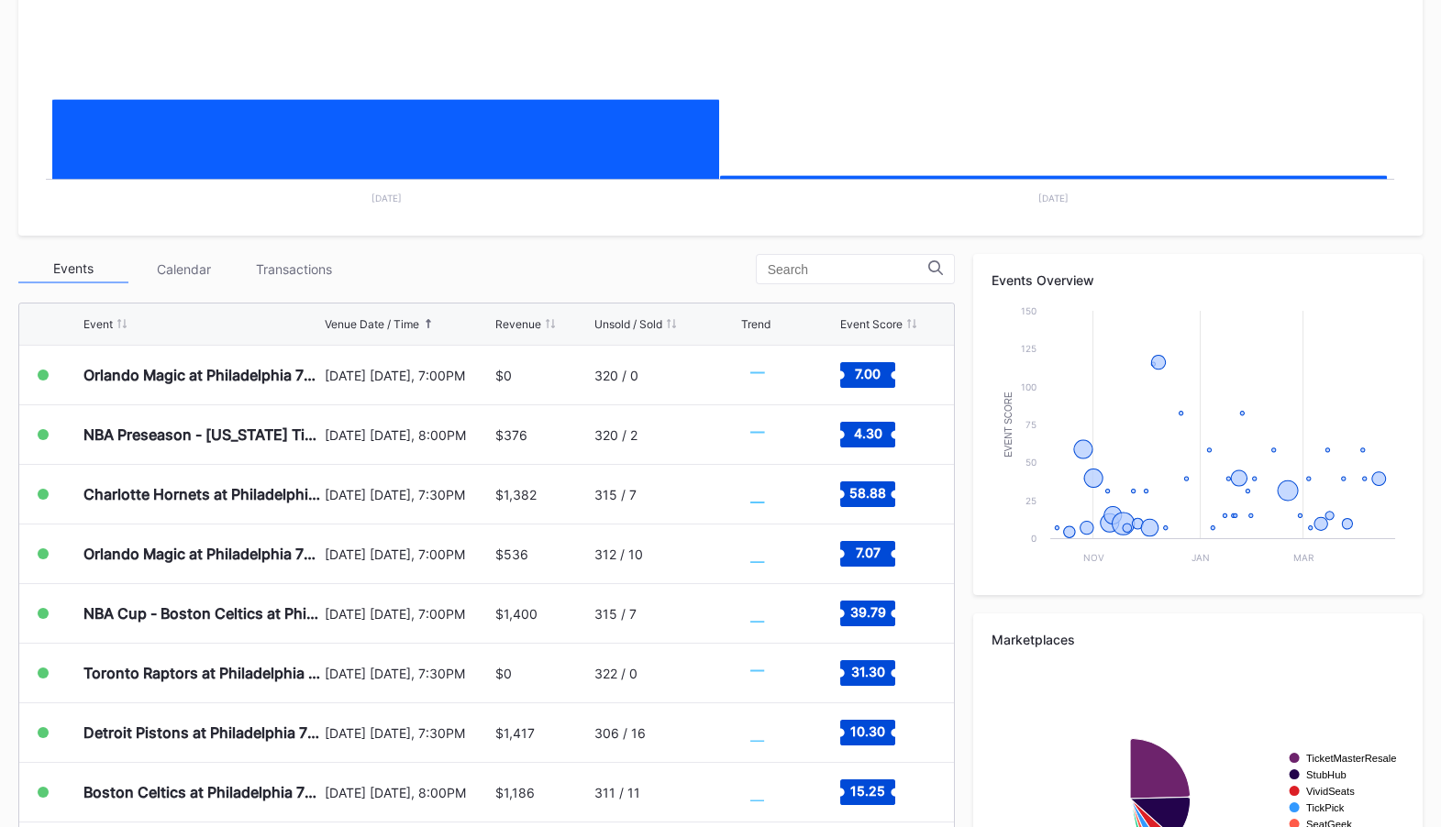
scroll to position [524, 0]
